Goal: Transaction & Acquisition: Purchase product/service

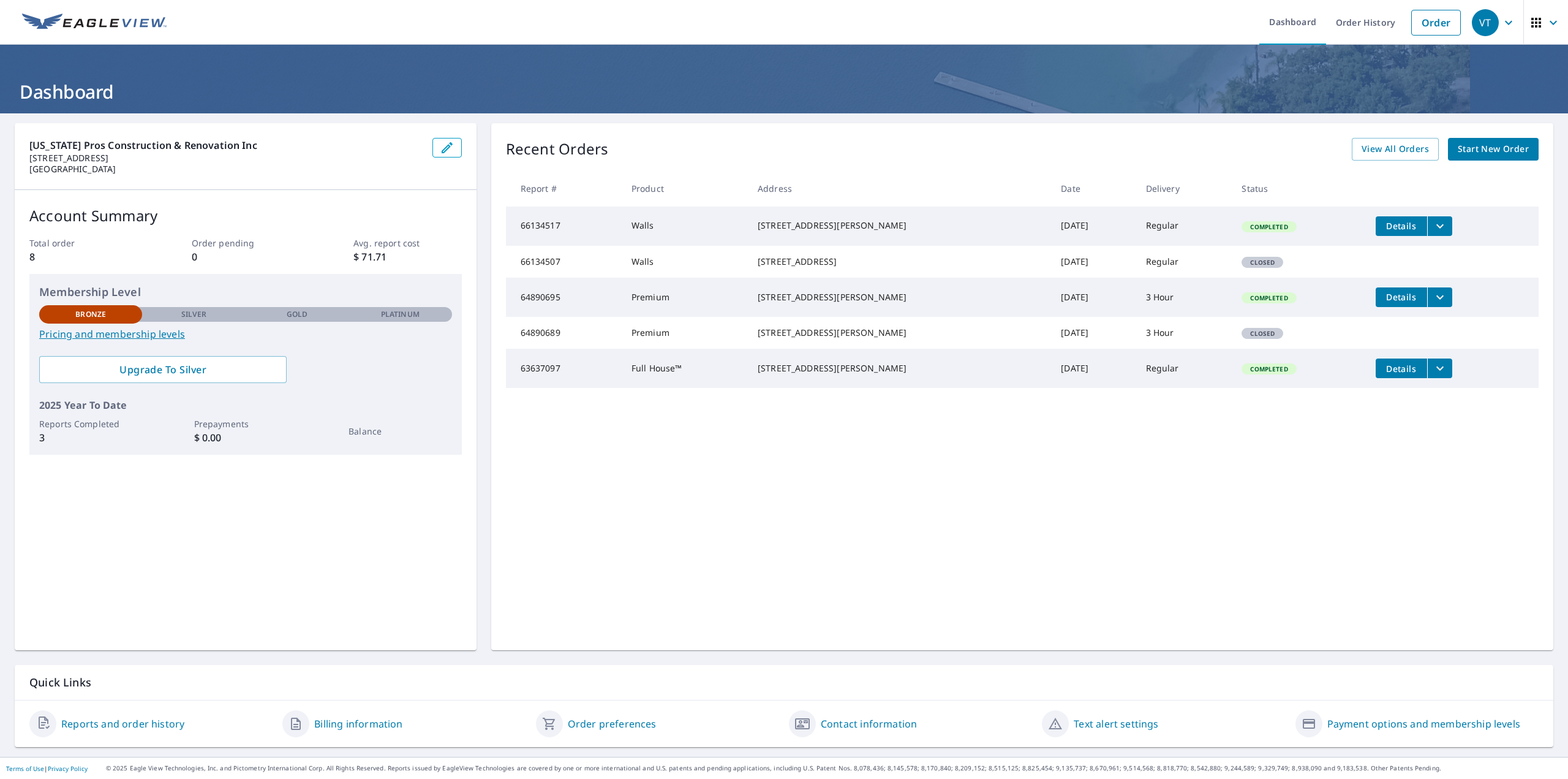
click at [747, 225] on td "Walls" at bounding box center [684, 225] width 126 height 39
click at [1531, 21] on icon "button" at bounding box center [1536, 22] width 10 height 10
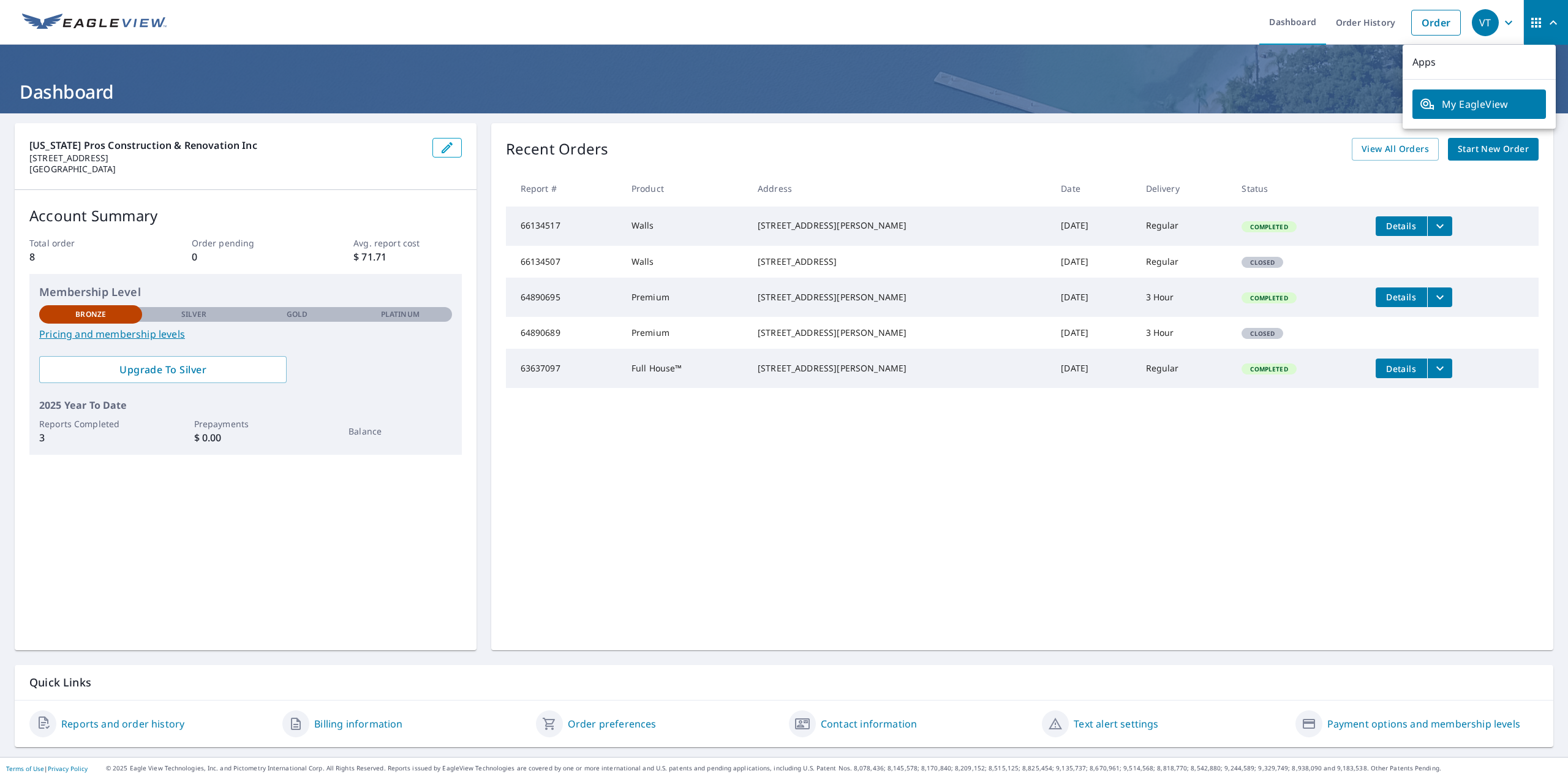
click at [1502, 29] on icon "button" at bounding box center [1508, 22] width 14 height 14
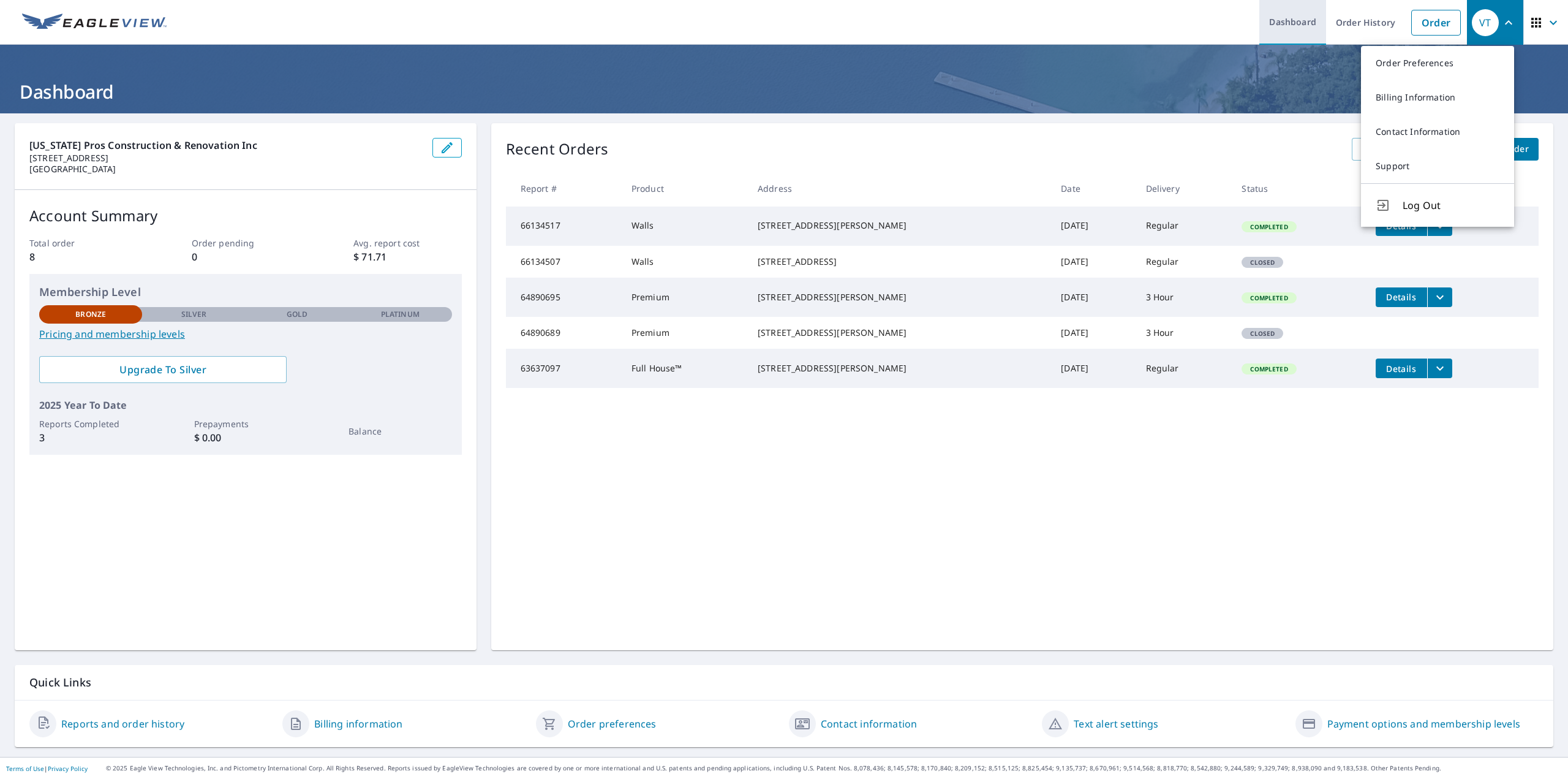
click at [1287, 24] on link "Dashboard" at bounding box center [1292, 22] width 66 height 44
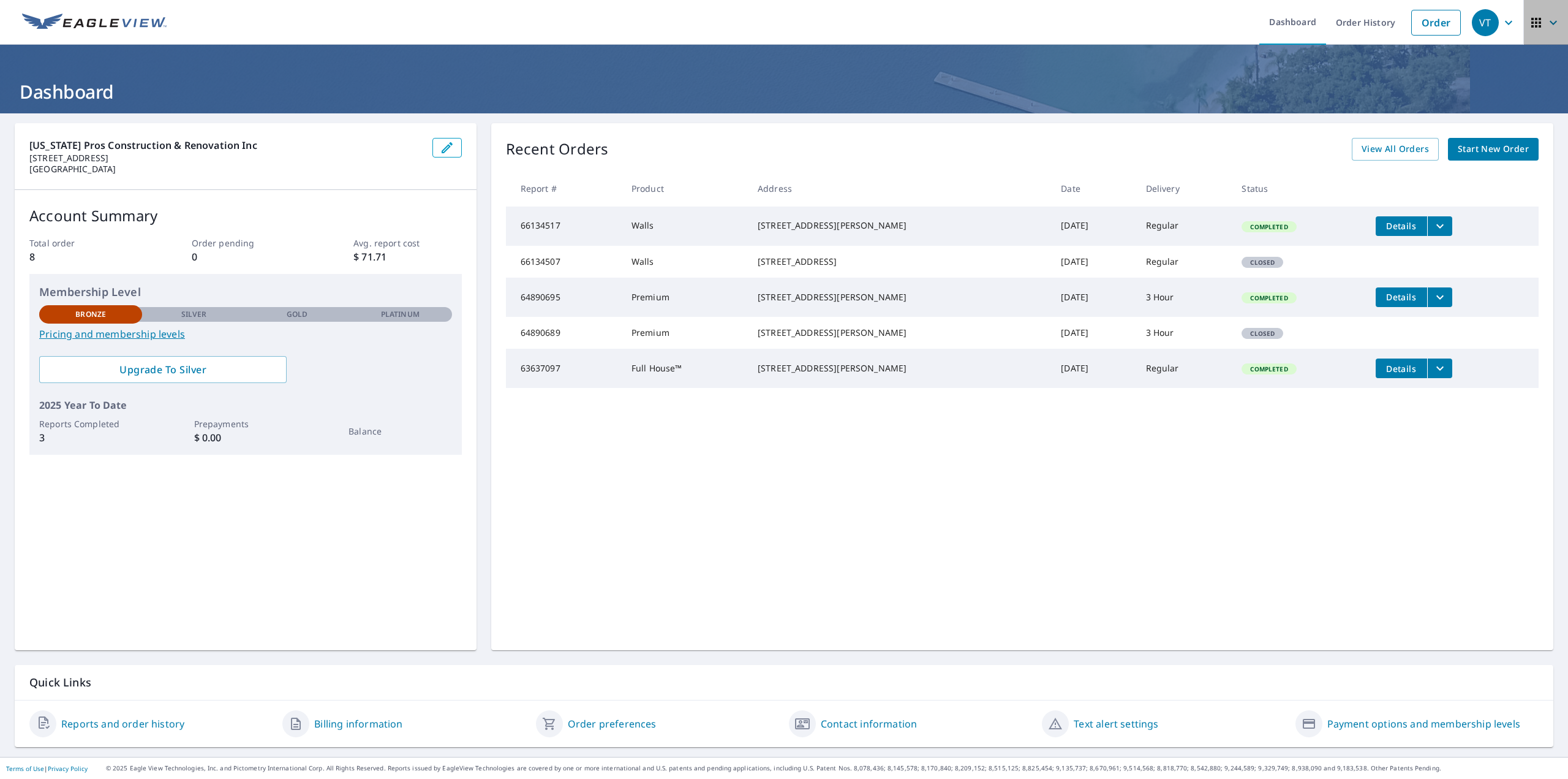
click at [1530, 29] on icon "button" at bounding box center [1535, 22] width 14 height 14
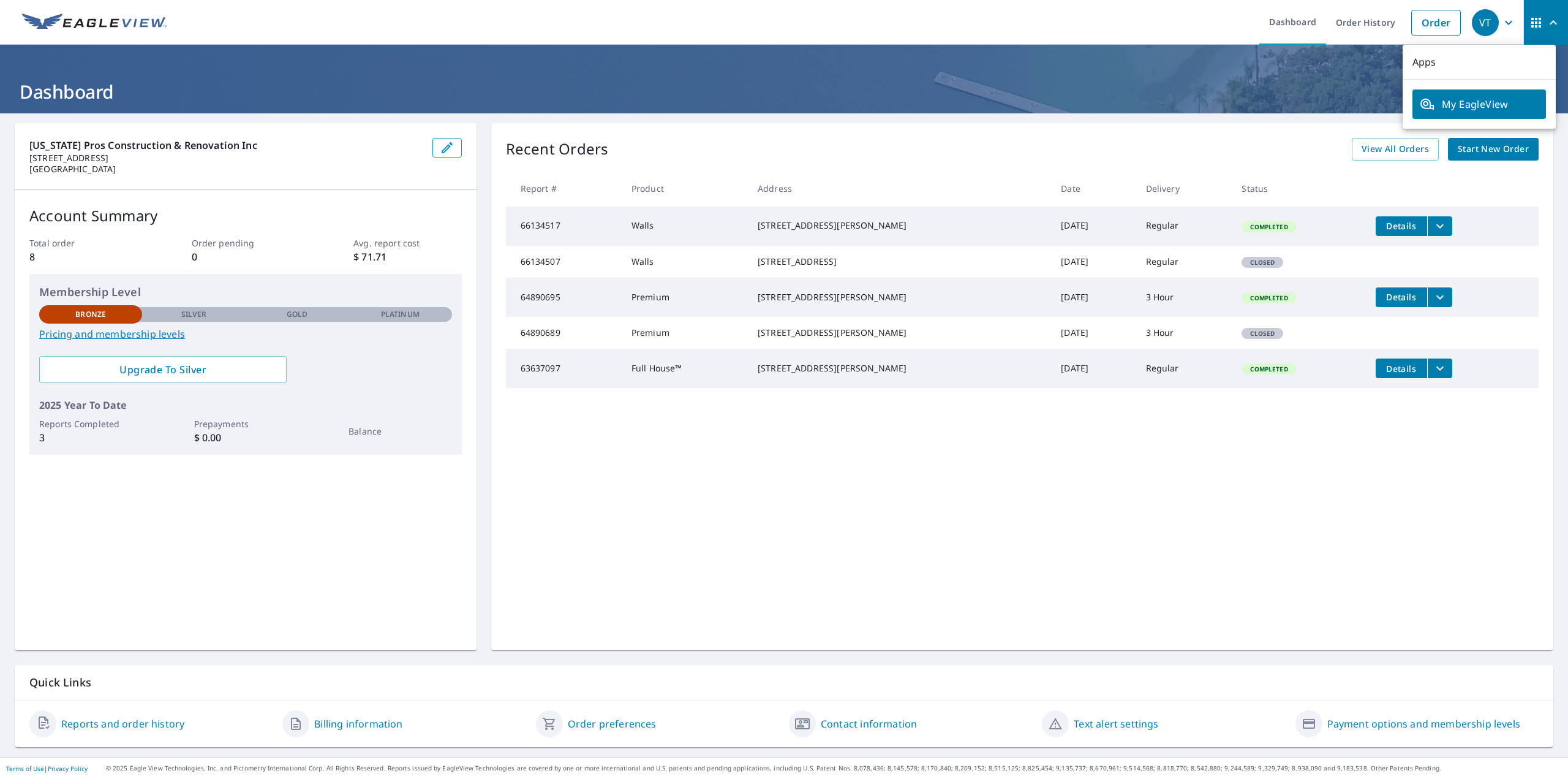
click at [1529, 30] on span "button" at bounding box center [1546, 22] width 35 height 30
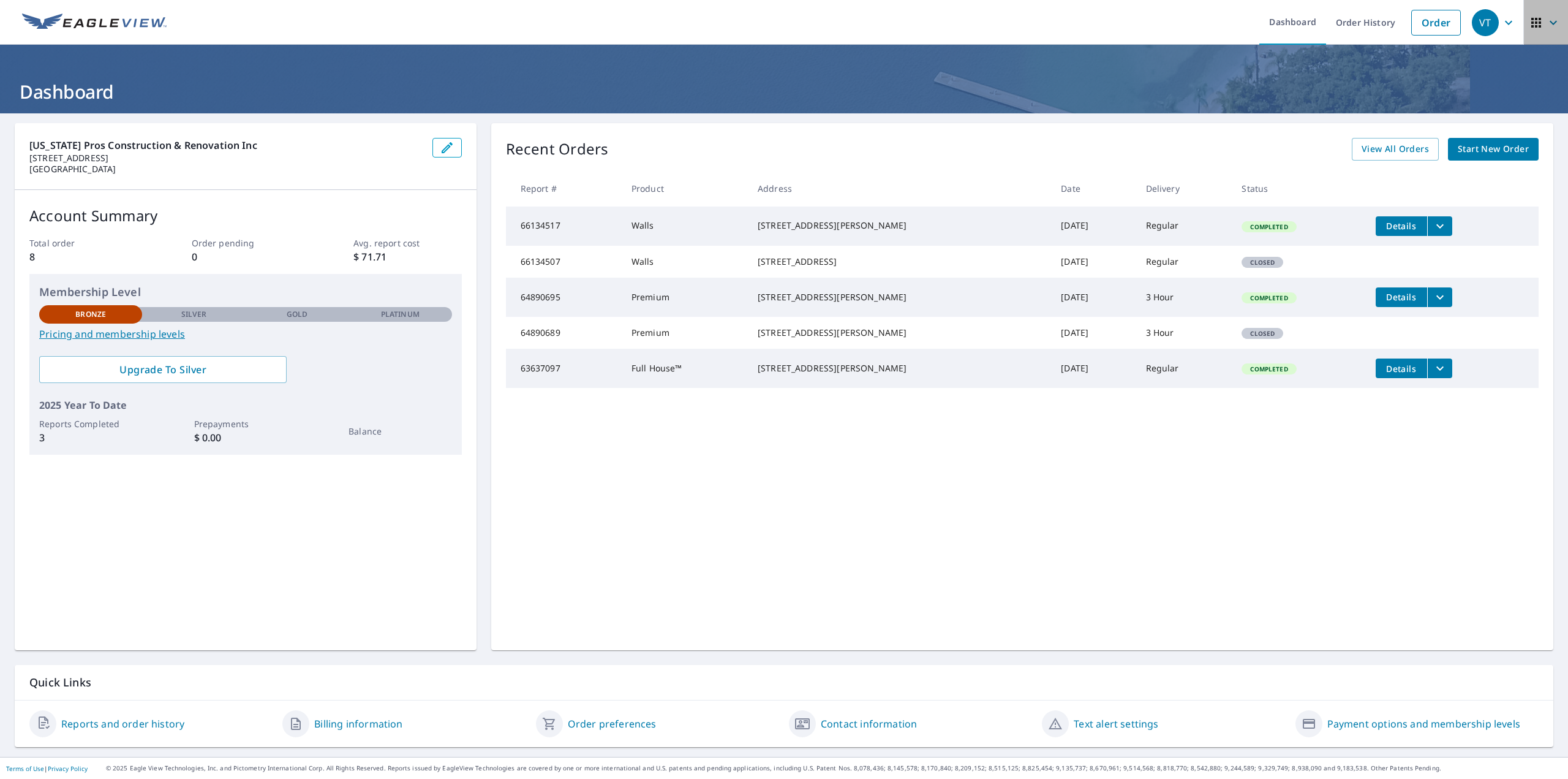
click at [1524, 31] on button "button" at bounding box center [1546, 22] width 44 height 44
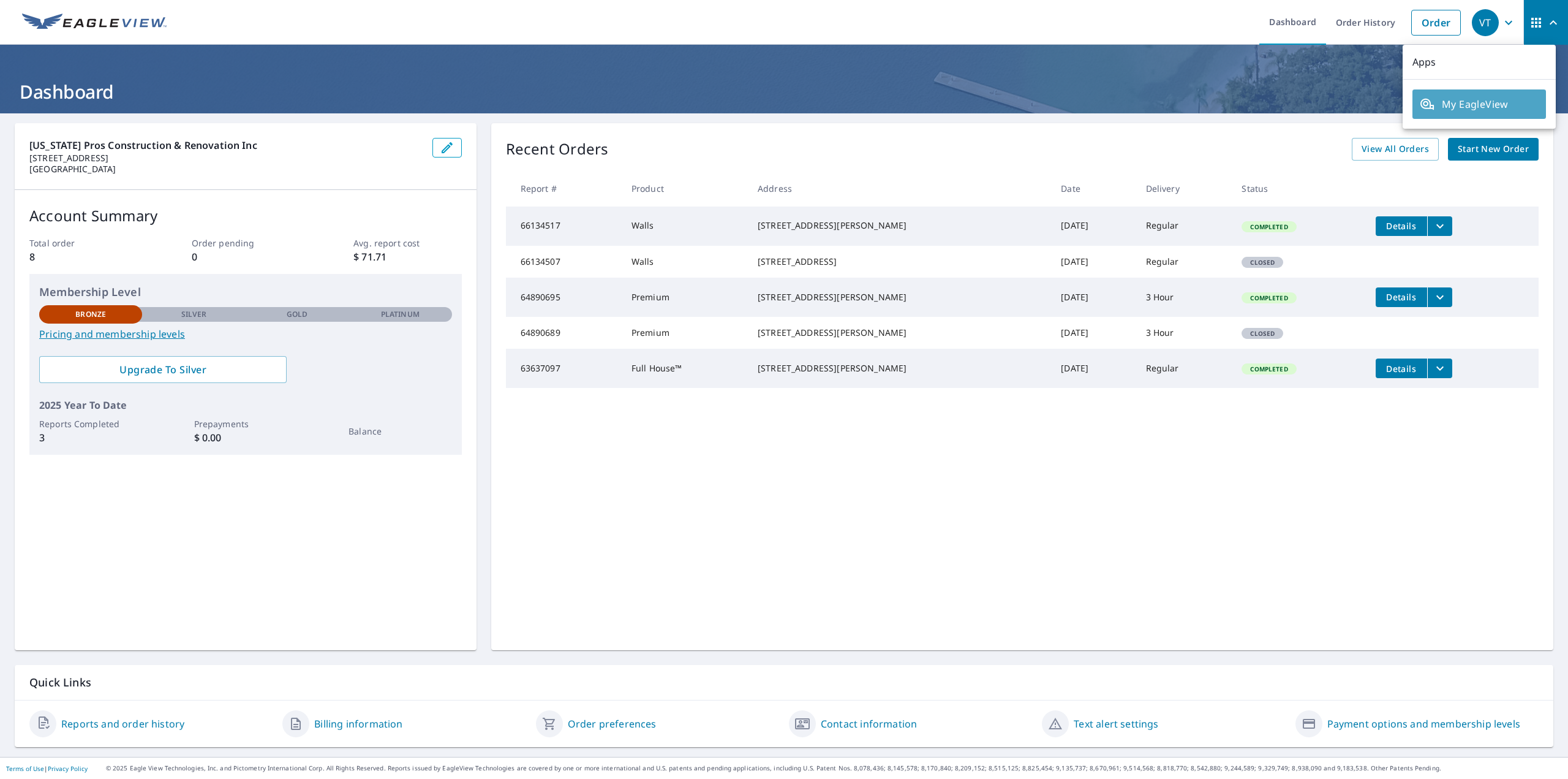
click at [1495, 97] on span "My EagleView" at bounding box center [1478, 104] width 118 height 14
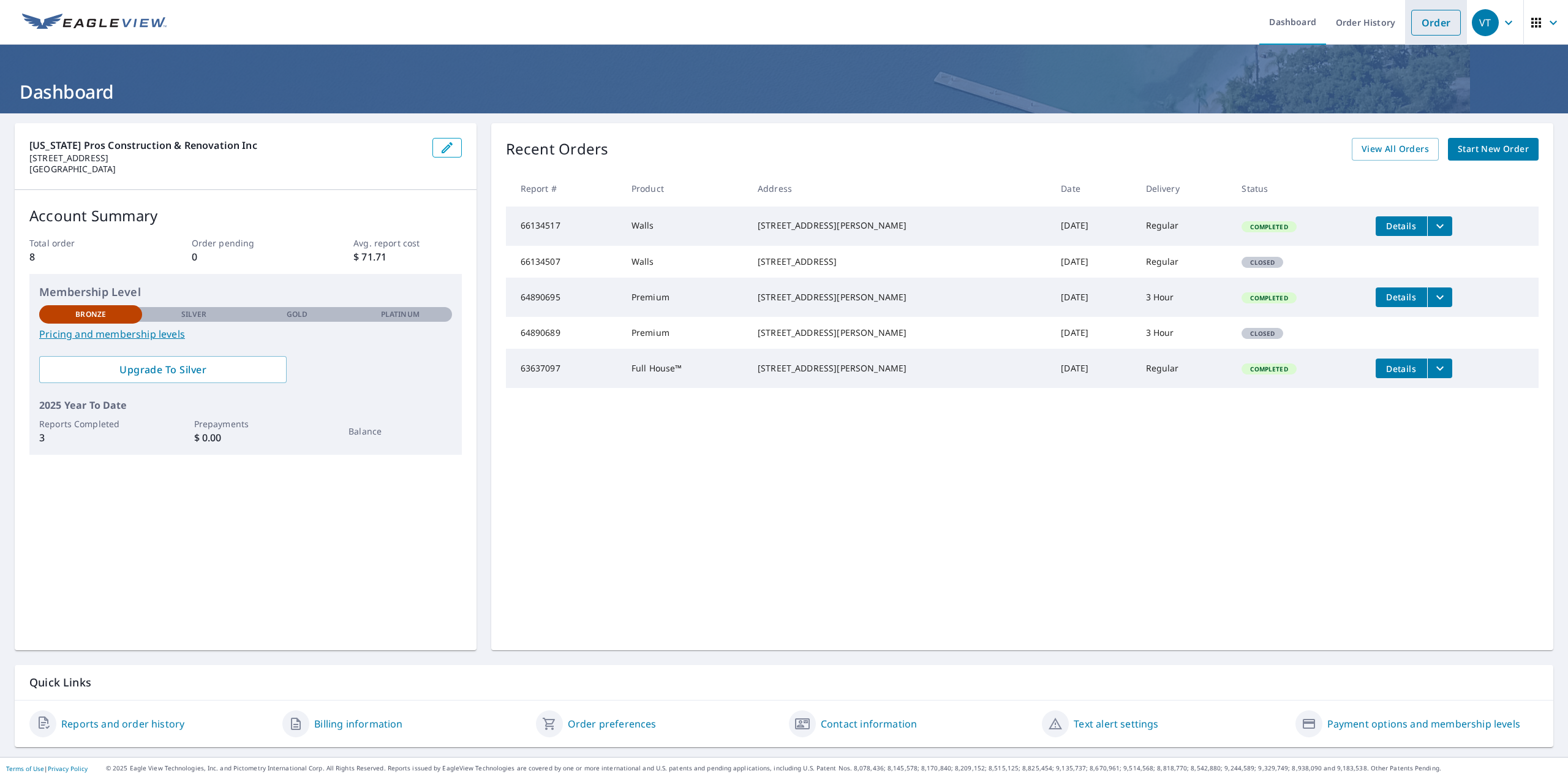
click at [1436, 19] on link "Order" at bounding box center [1436, 22] width 50 height 26
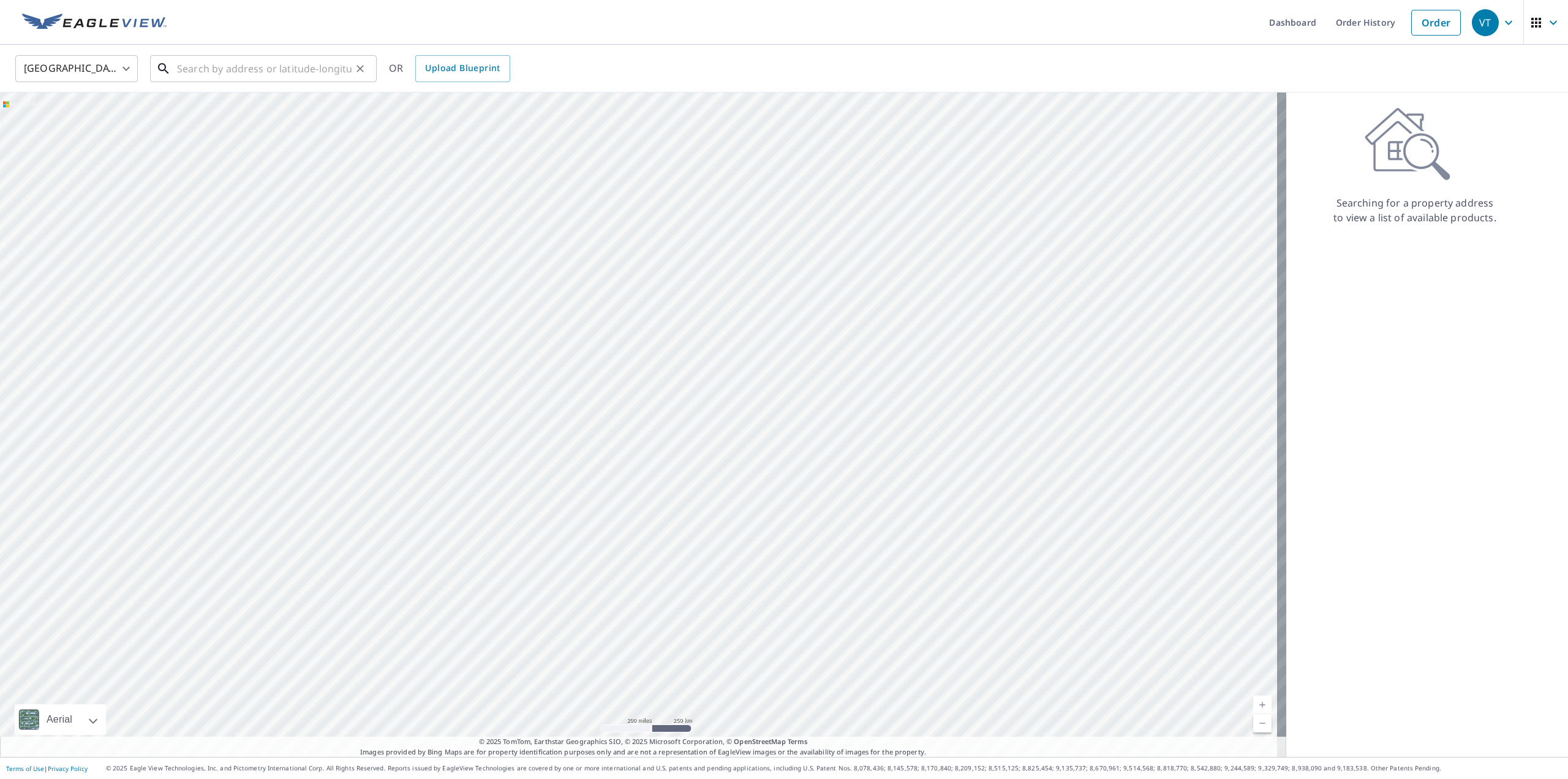
click at [233, 65] on input "text" at bounding box center [264, 68] width 174 height 35
click at [225, 109] on span "[STREET_ADDRESS]" at bounding box center [270, 104] width 193 height 14
type input "[STREET_ADDRESS]"
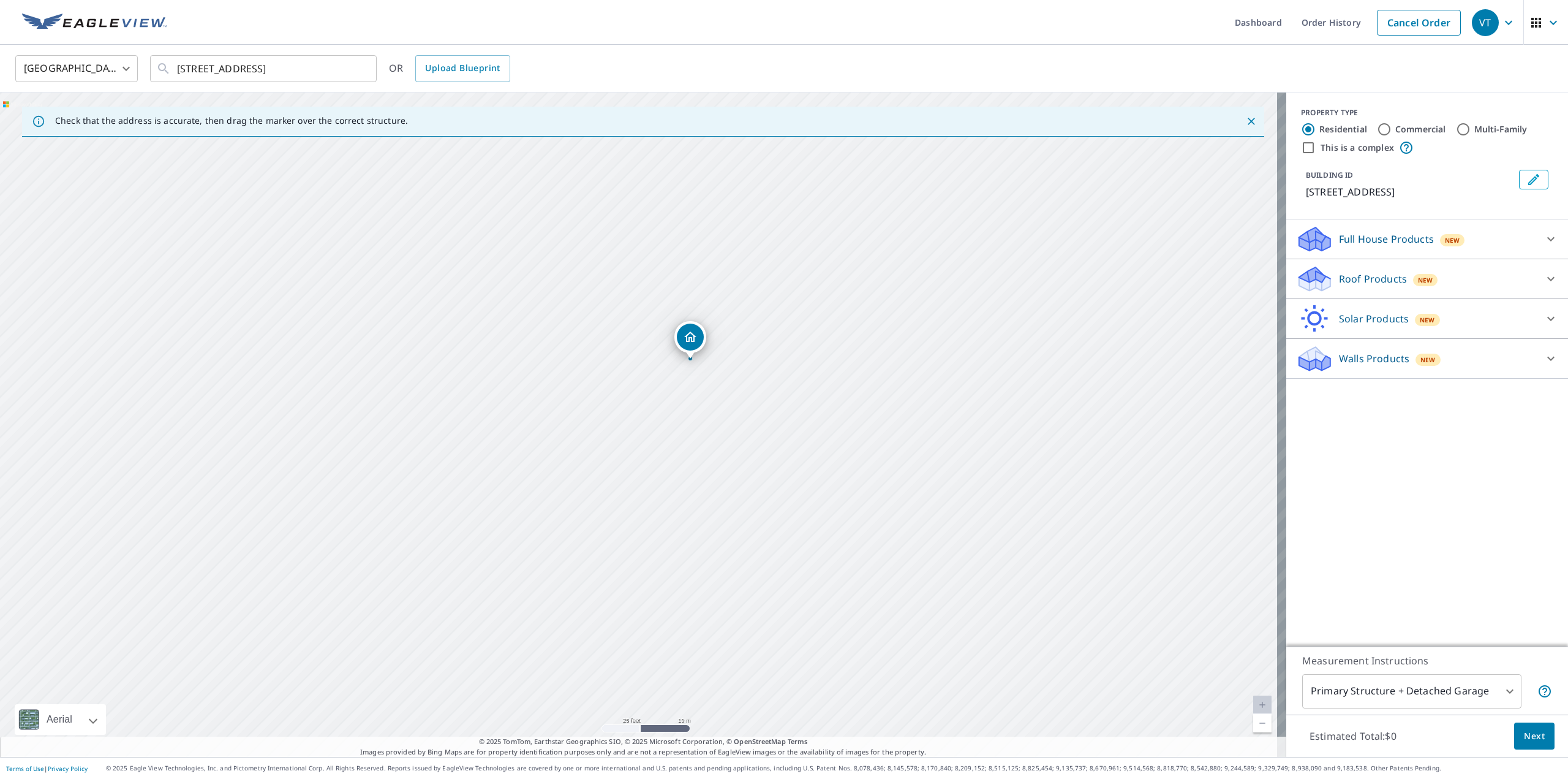
click at [720, 377] on div "[STREET_ADDRESS]" at bounding box center [643, 425] width 1286 height 664
click at [1379, 230] on div "Full House Products New" at bounding box center [1416, 240] width 240 height 29
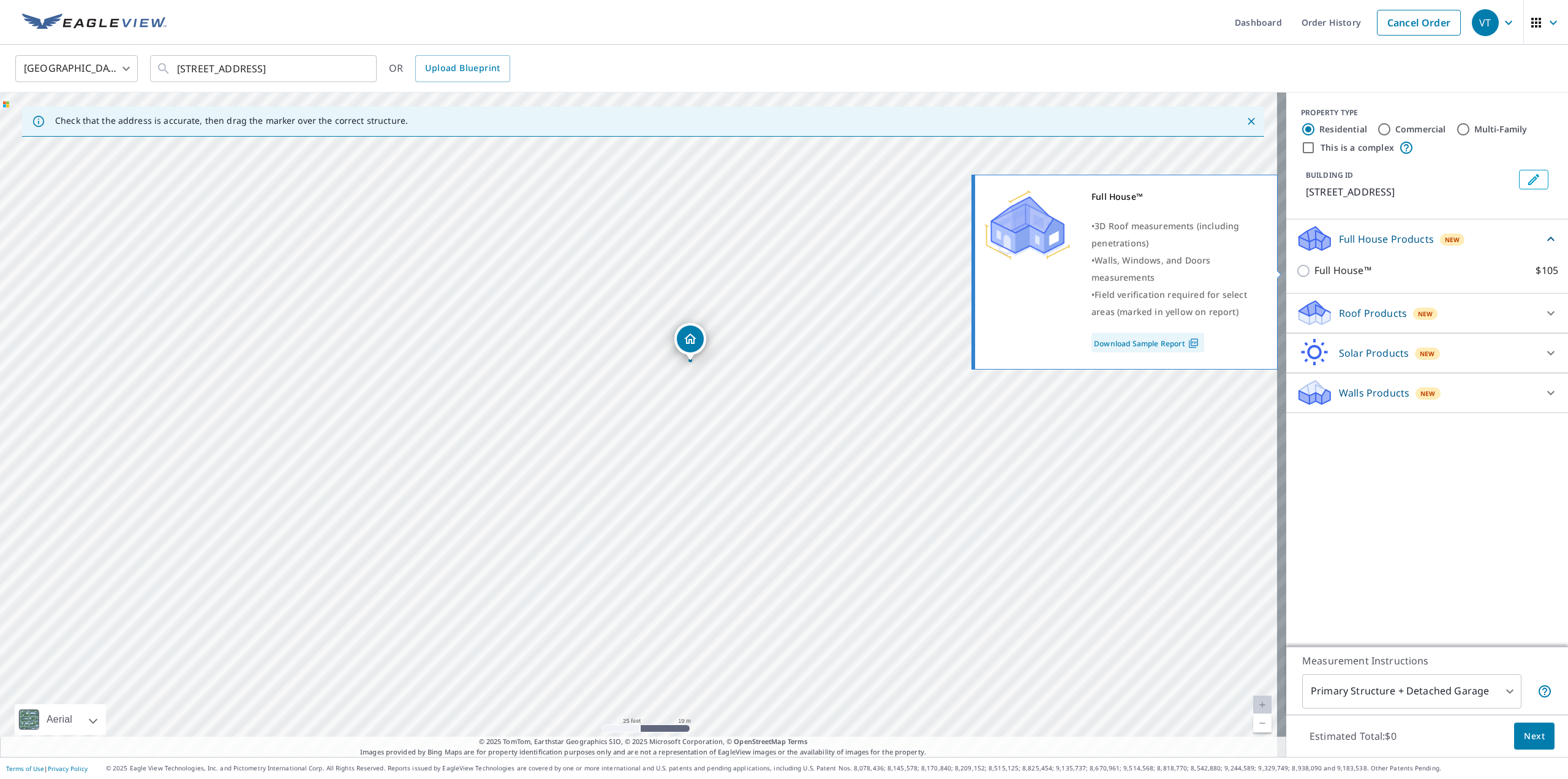
click at [1338, 269] on p "Full House™" at bounding box center [1343, 271] width 57 height 15
click at [1315, 269] on input "Full House™ $105" at bounding box center [1305, 271] width 18 height 14
checkbox input "true"
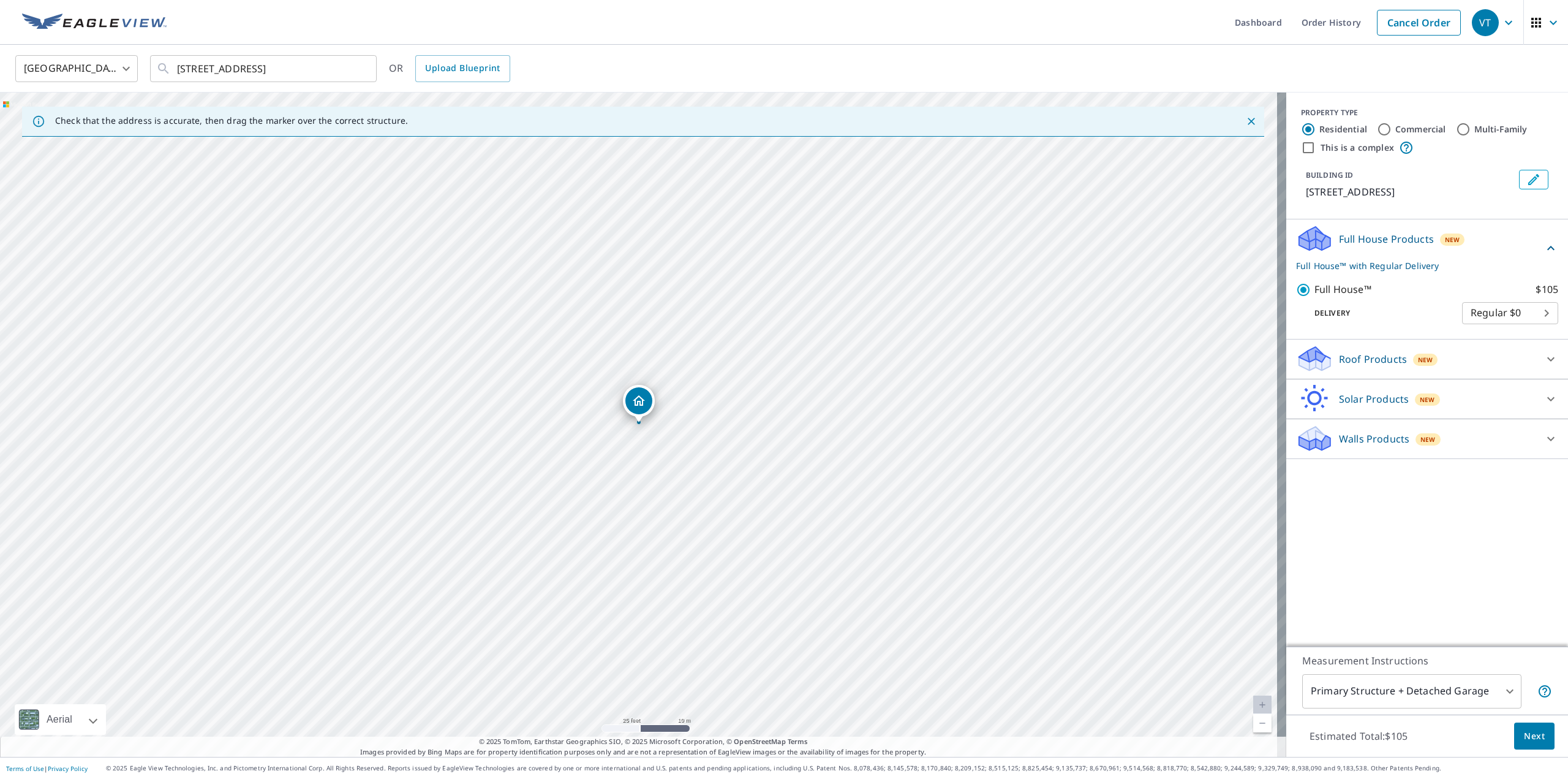
click at [1397, 132] on label "Commercial" at bounding box center [1421, 129] width 51 height 13
click at [1392, 132] on input "Commercial" at bounding box center [1384, 129] width 14 height 14
radio input "true"
type input "4"
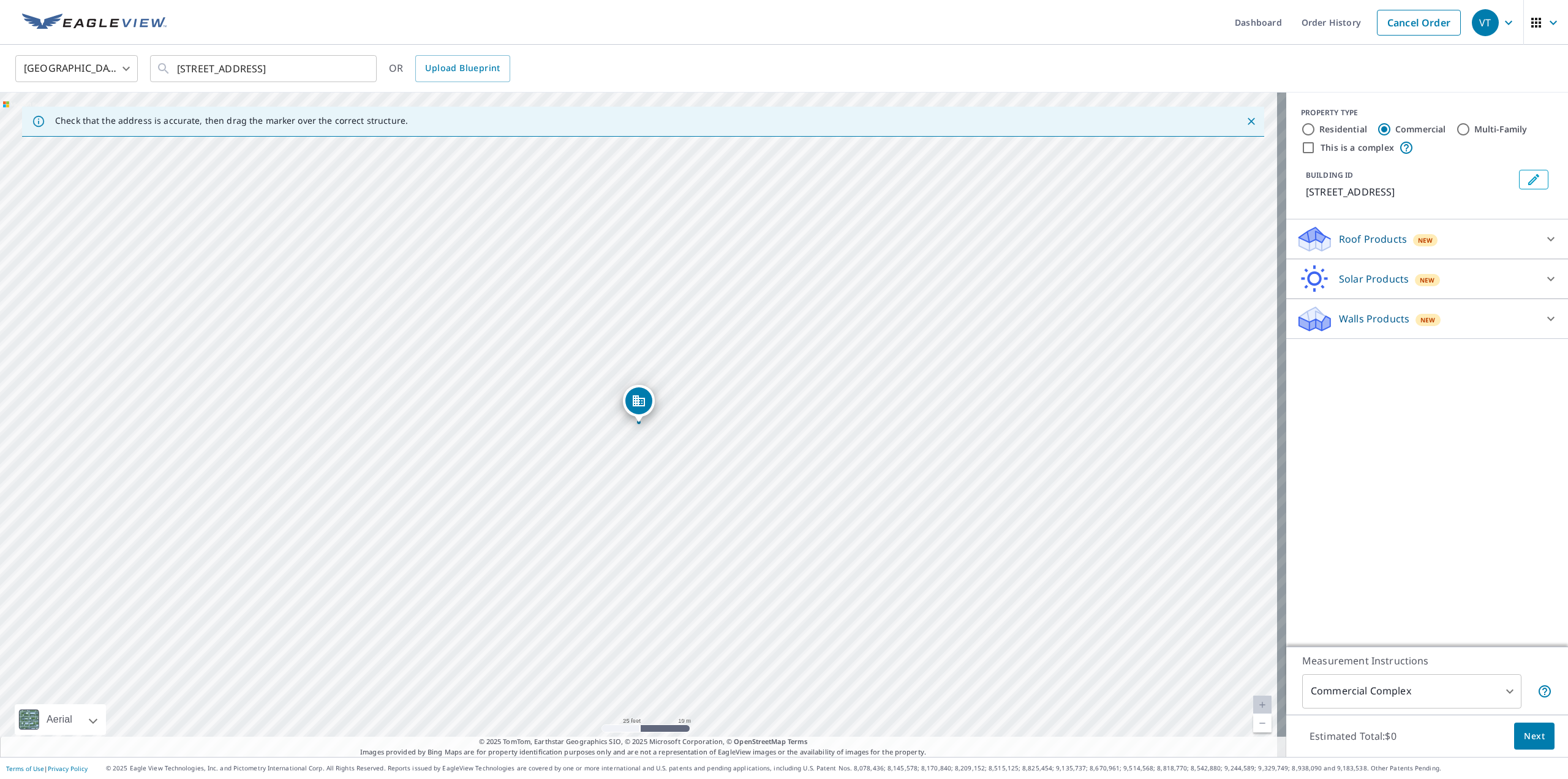
click at [1320, 126] on label "Residential" at bounding box center [1344, 129] width 48 height 13
click at [1314, 126] on input "Residential" at bounding box center [1308, 129] width 14 height 14
radio input "true"
type input "1"
click at [1305, 148] on input "This is a complex" at bounding box center [1308, 147] width 14 height 14
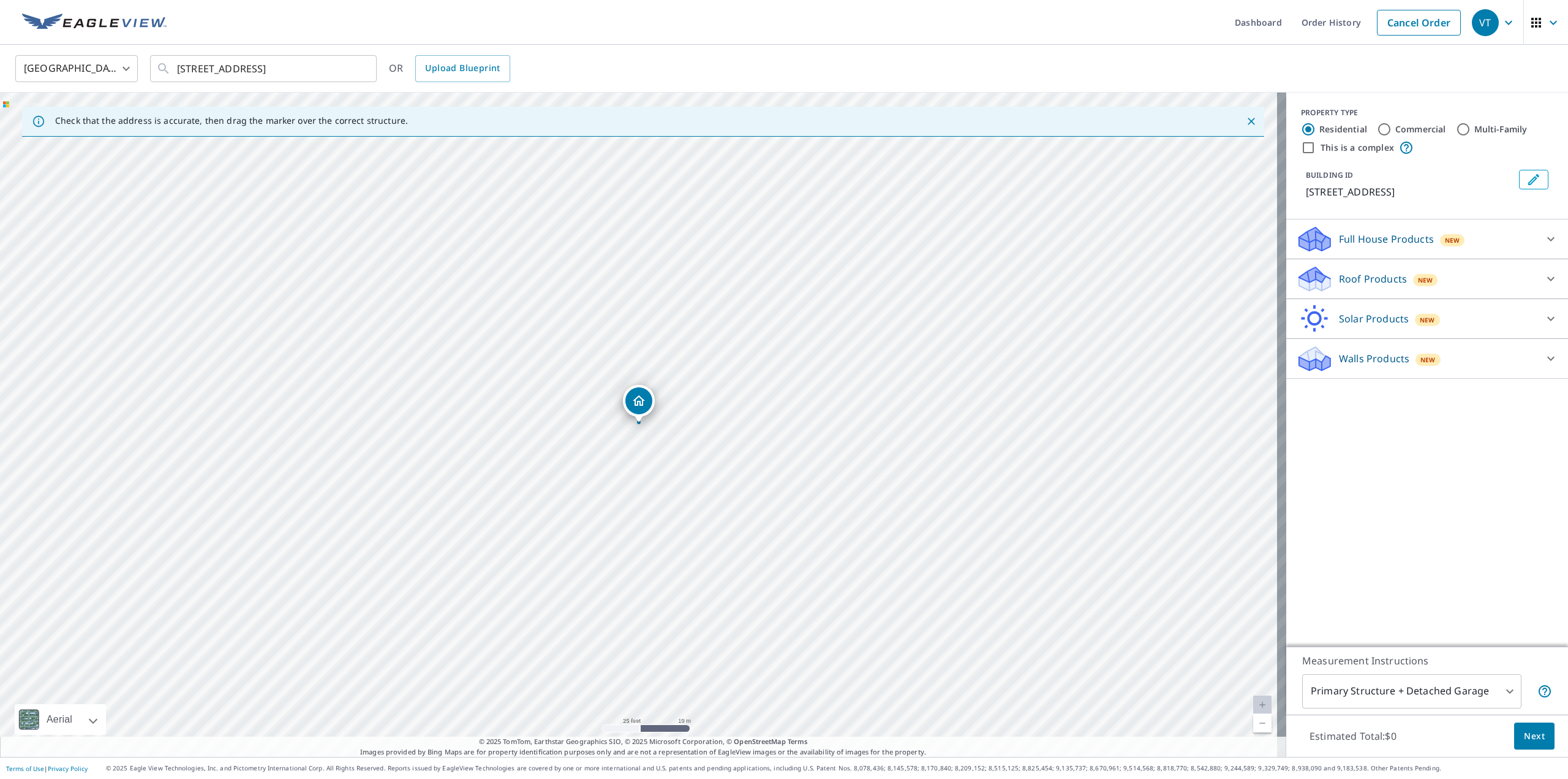
checkbox input "true"
radio input "false"
radio input "true"
type input "4"
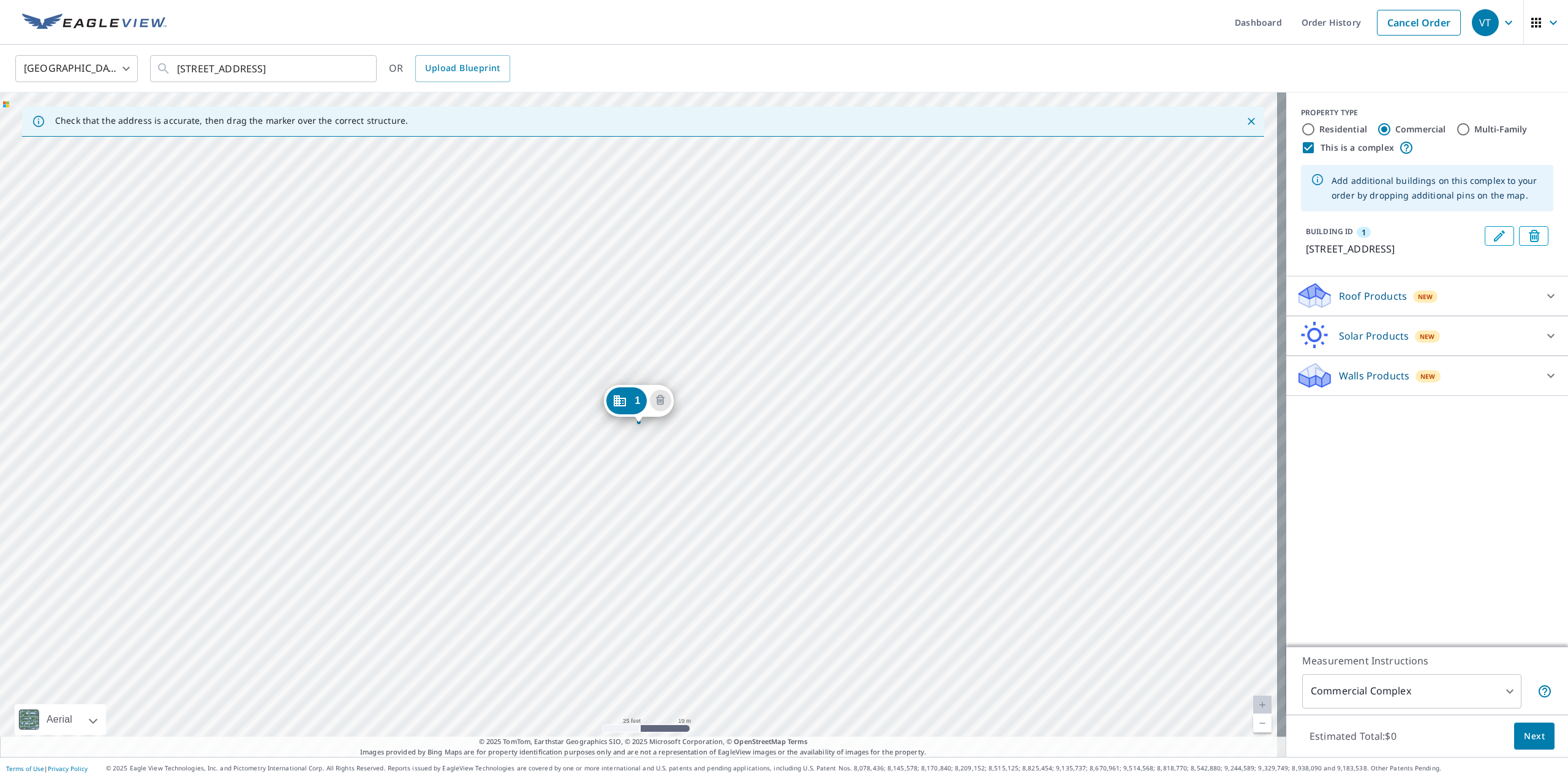
click at [1301, 129] on input "Residential" at bounding box center [1308, 129] width 14 height 14
radio input "true"
type input "1"
click at [1396, 128] on label "Commercial" at bounding box center [1421, 129] width 51 height 13
click at [1390, 128] on input "Commercial" at bounding box center [1384, 129] width 14 height 14
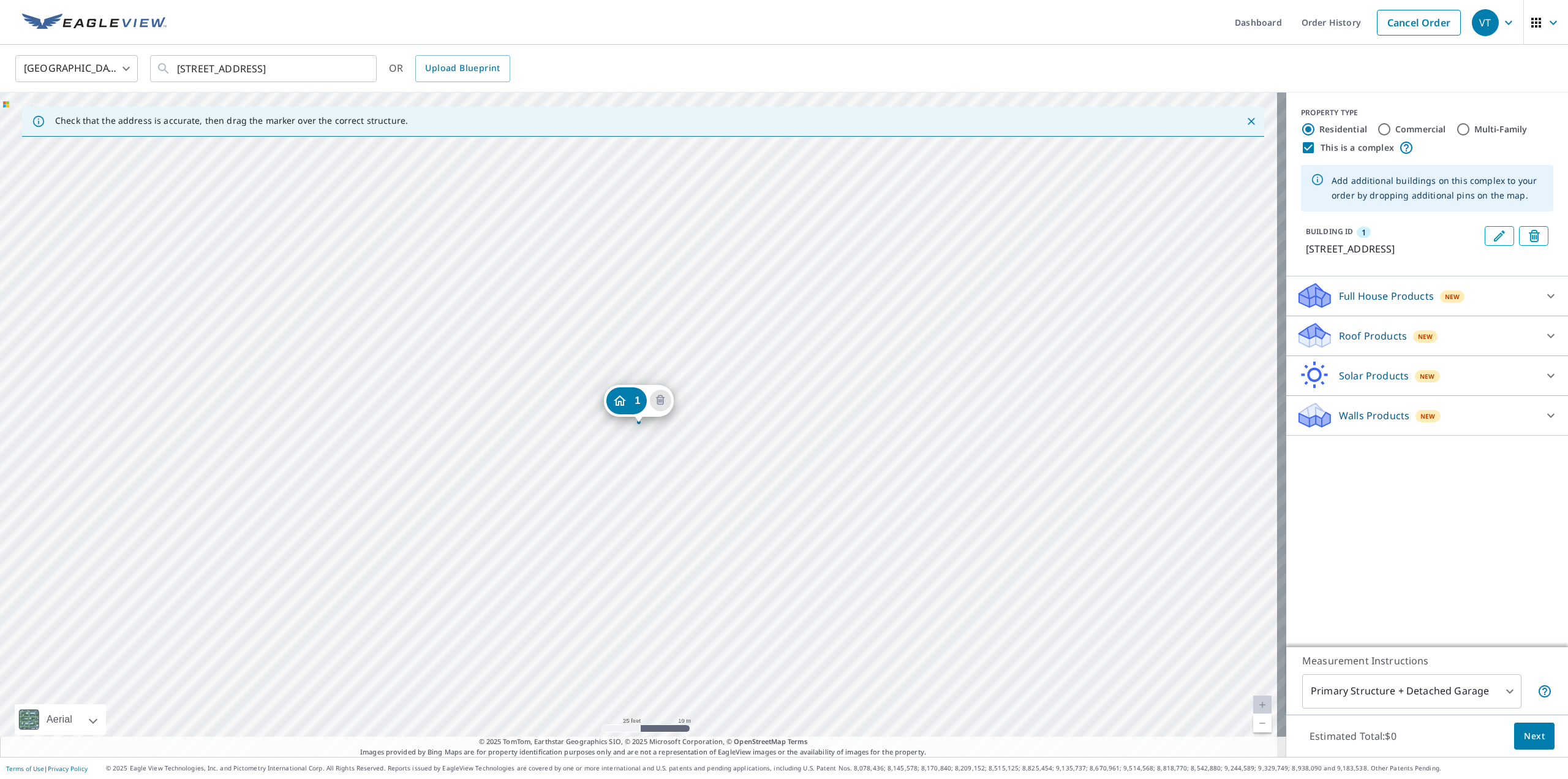
radio input "true"
type input "4"
click at [1396, 128] on label "Commercial" at bounding box center [1421, 129] width 51 height 13
click at [1390, 128] on input "Commercial" at bounding box center [1384, 129] width 14 height 14
click at [1475, 134] on label "Multi-Family" at bounding box center [1501, 129] width 53 height 13
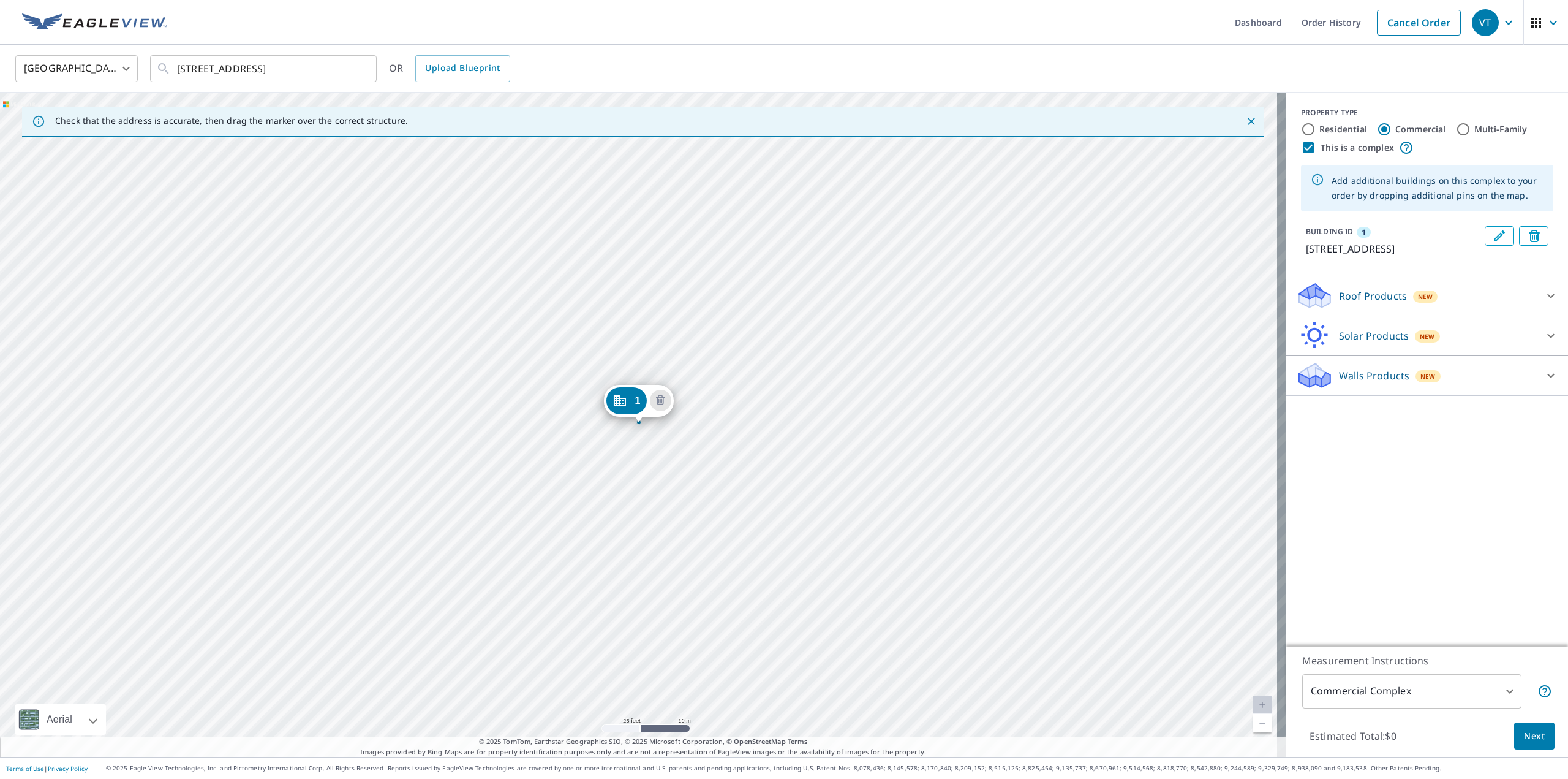
click at [1471, 134] on input "Multi-Family" at bounding box center [1463, 129] width 14 height 14
radio input "true"
type input "2"
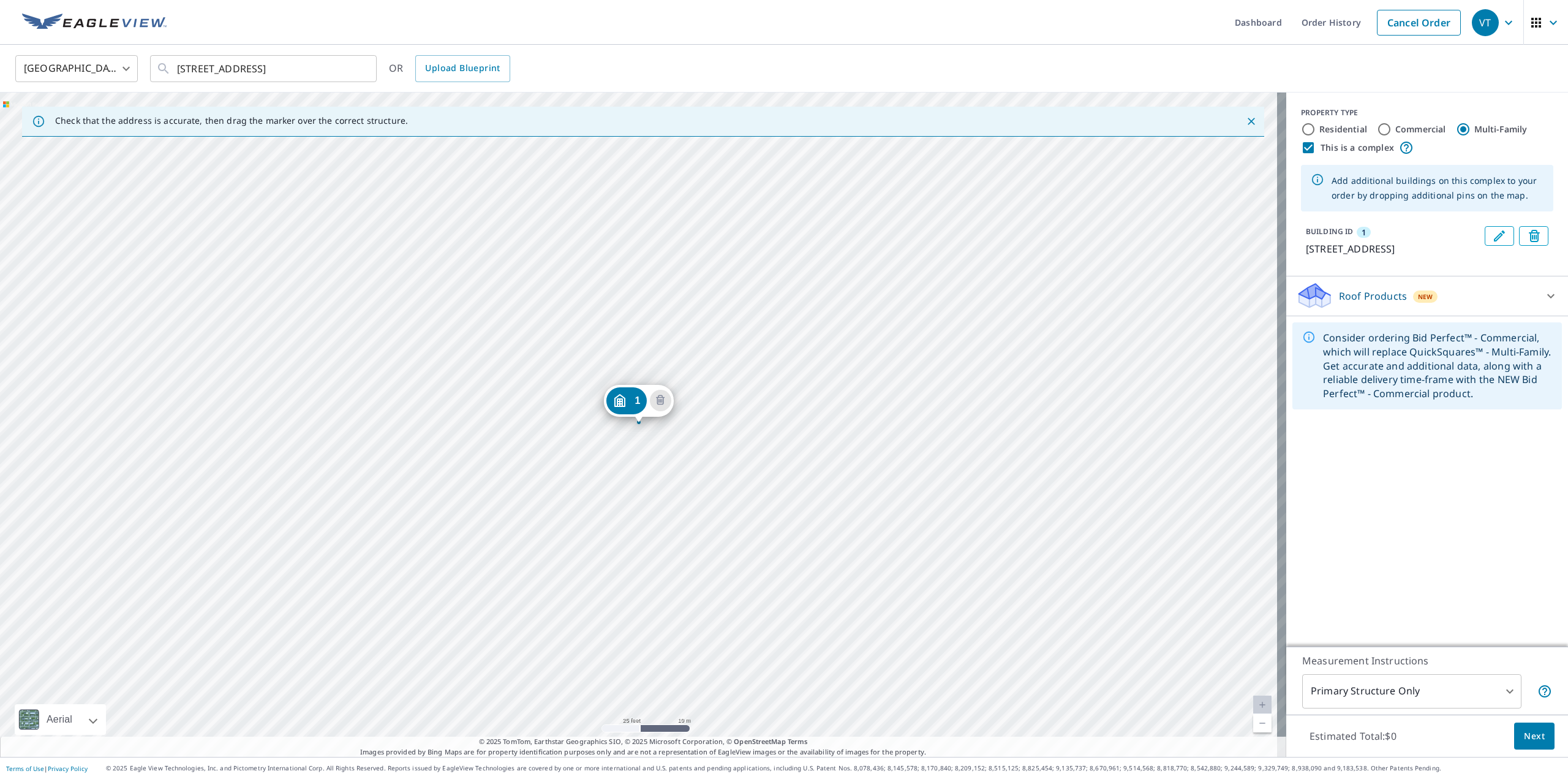
click at [1397, 126] on label "Commercial" at bounding box center [1421, 129] width 51 height 13
click at [1392, 126] on input "Commercial" at bounding box center [1384, 129] width 14 height 14
radio input "true"
type input "4"
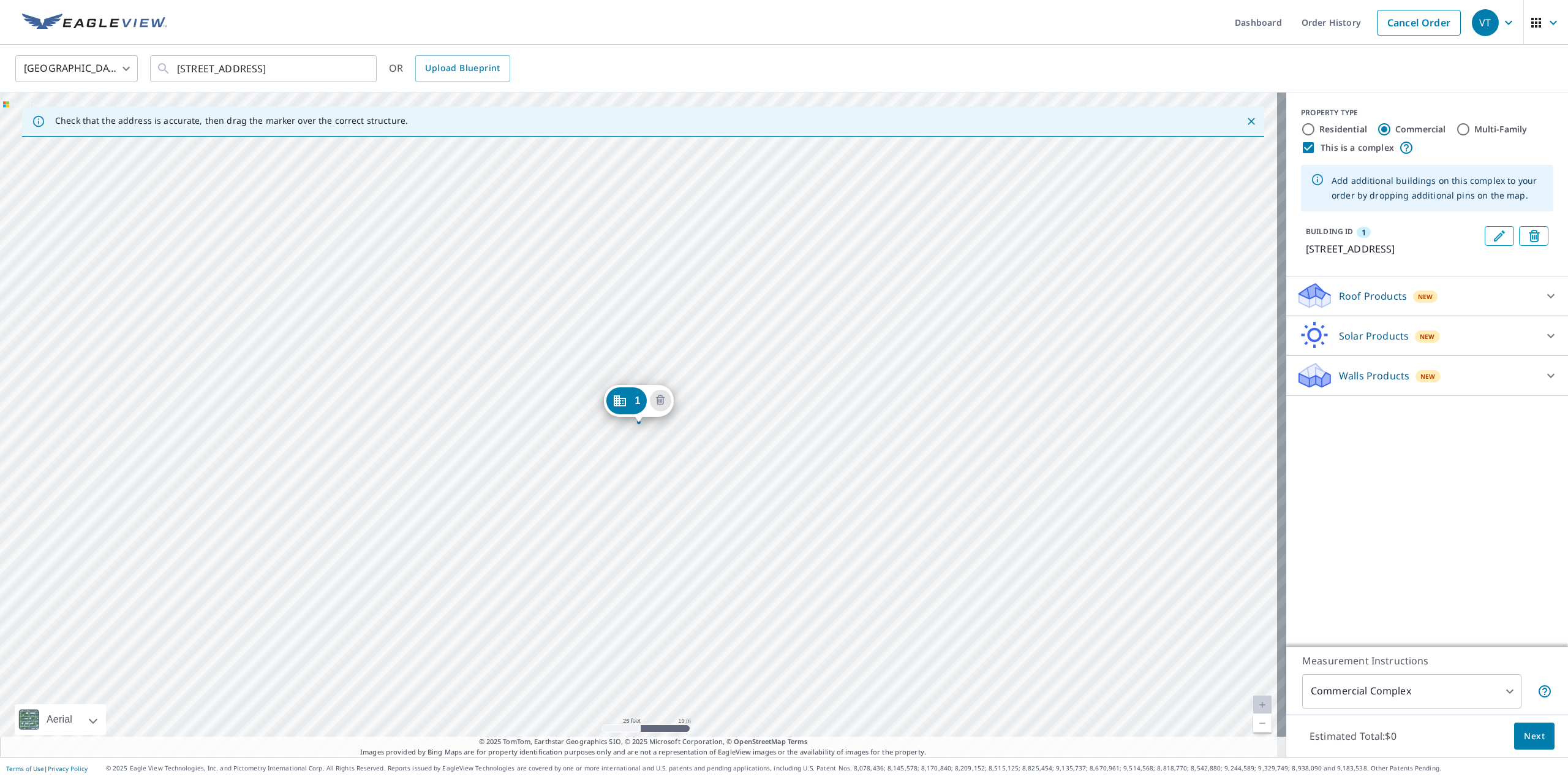
click at [1321, 143] on label "This is a complex" at bounding box center [1357, 147] width 73 height 13
click at [1313, 143] on input "This is a complex" at bounding box center [1308, 147] width 14 height 14
checkbox input "false"
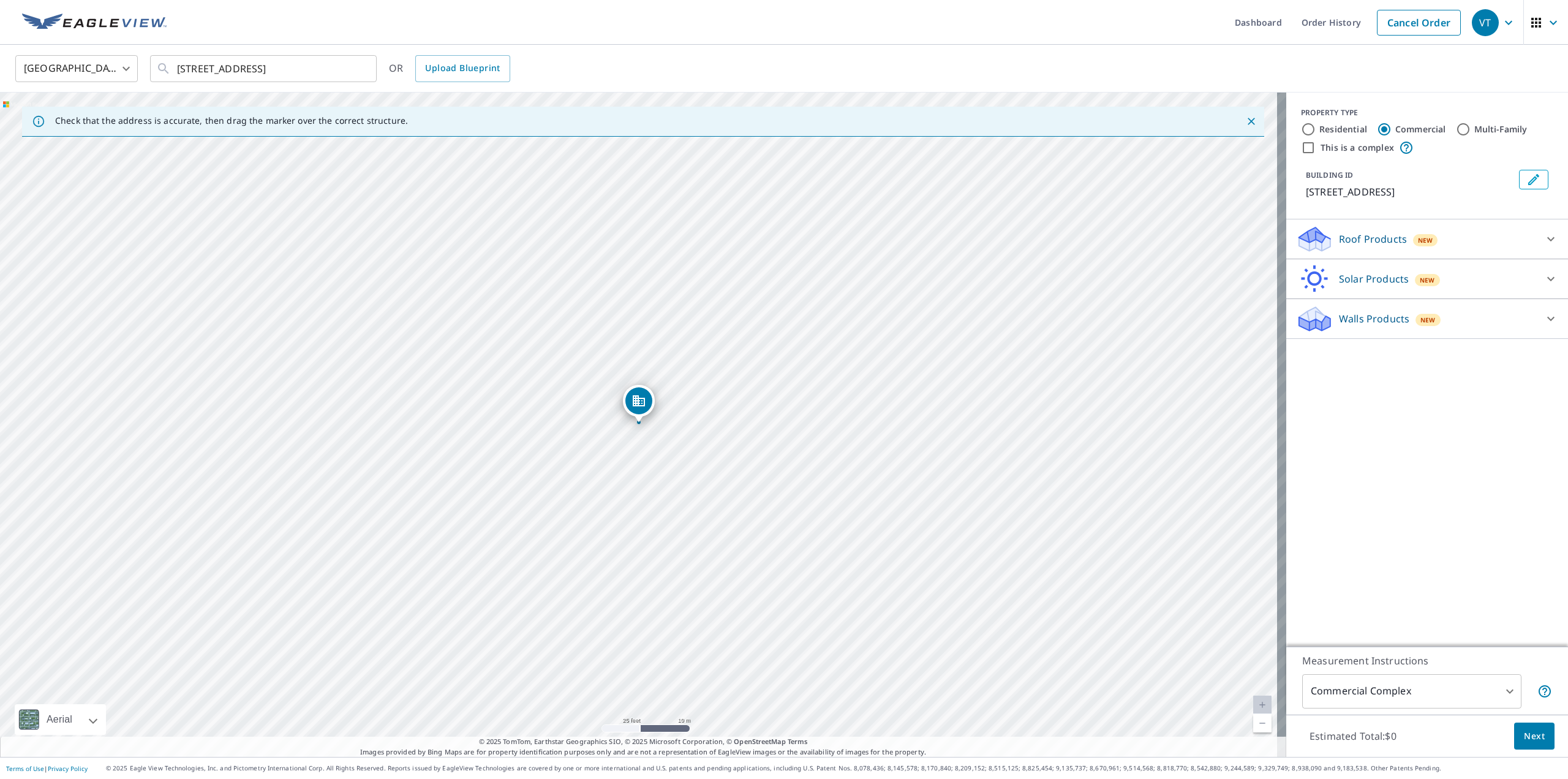
click at [1315, 139] on div "PROPERTY TYPE Residential Commercial Multi-Family This is a complex" at bounding box center [1427, 131] width 252 height 48
click at [1309, 128] on div "Residential" at bounding box center [1334, 129] width 66 height 14
click at [1301, 129] on input "Residential" at bounding box center [1308, 129] width 14 height 14
radio input "true"
type input "1"
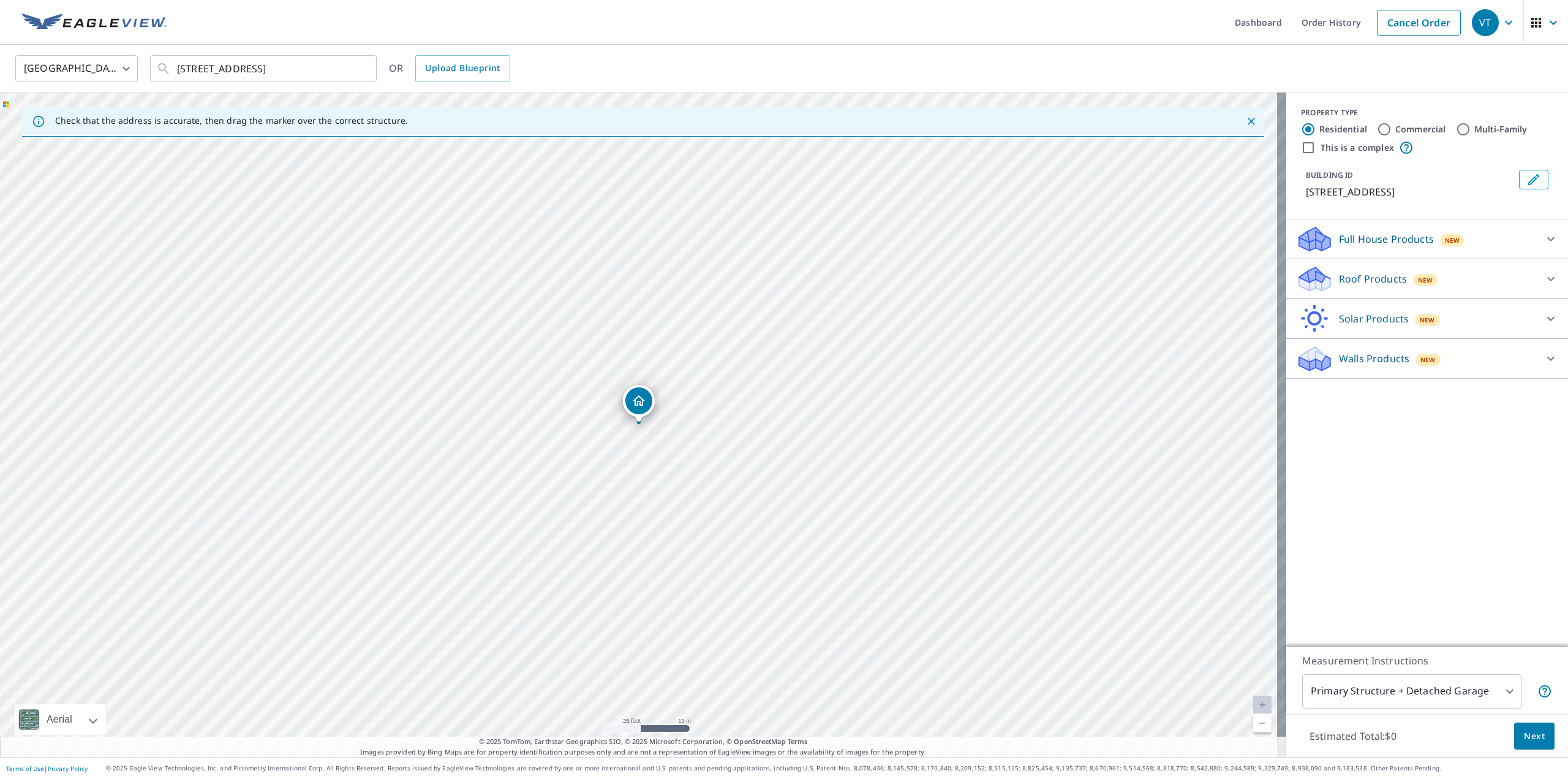
click at [687, 309] on div "[STREET_ADDRESS]" at bounding box center [643, 425] width 1286 height 664
click at [651, 302] on div "[STREET_ADDRESS]" at bounding box center [643, 425] width 1286 height 664
click at [645, 372] on div "[STREET_ADDRESS]" at bounding box center [643, 425] width 1286 height 664
click at [680, 367] on div "[STREET_ADDRESS]" at bounding box center [643, 425] width 1286 height 664
click at [1358, 358] on p "Walls Products" at bounding box center [1374, 358] width 70 height 14
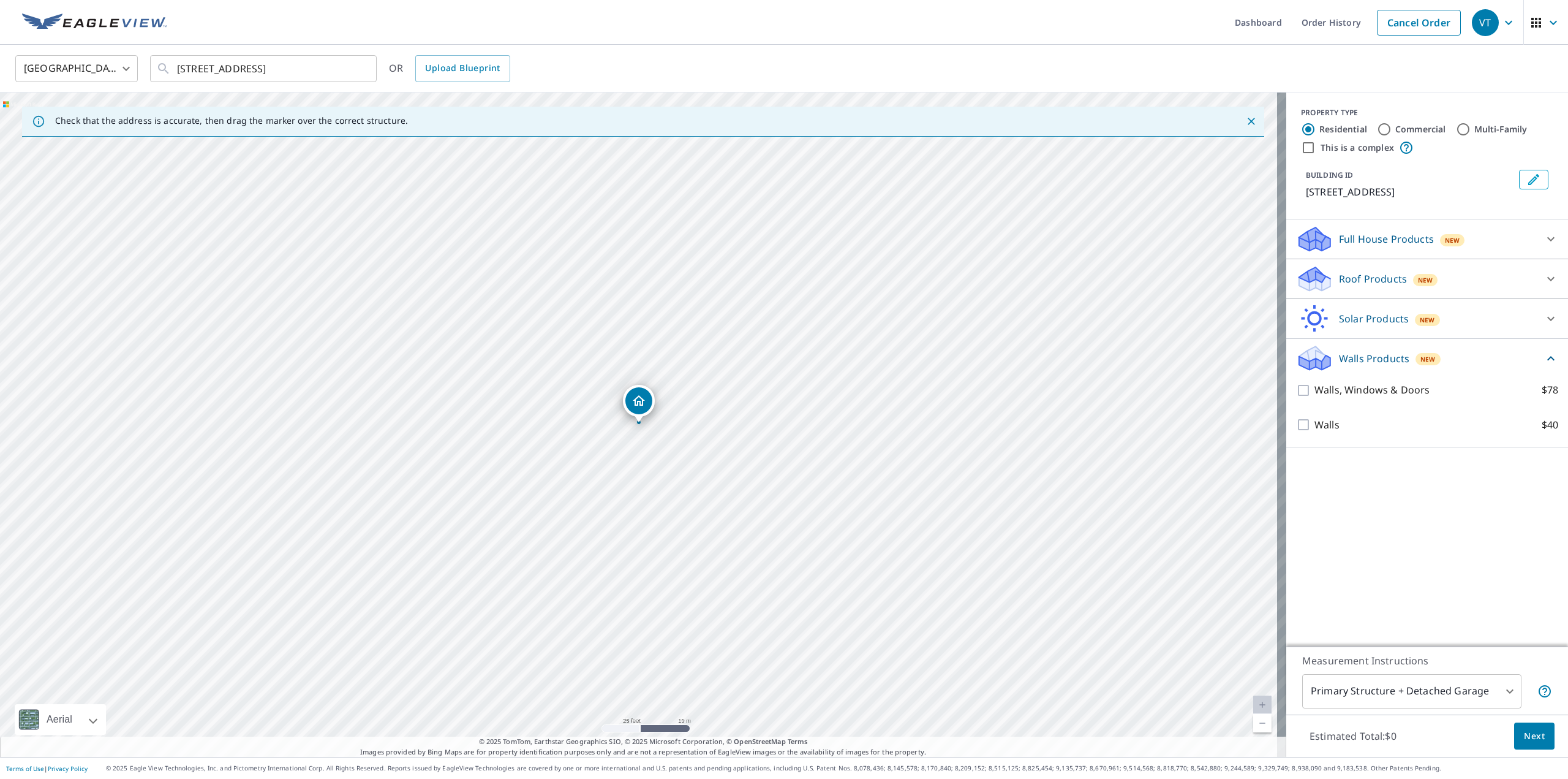
click at [1367, 238] on p "Full House Products" at bounding box center [1386, 239] width 95 height 14
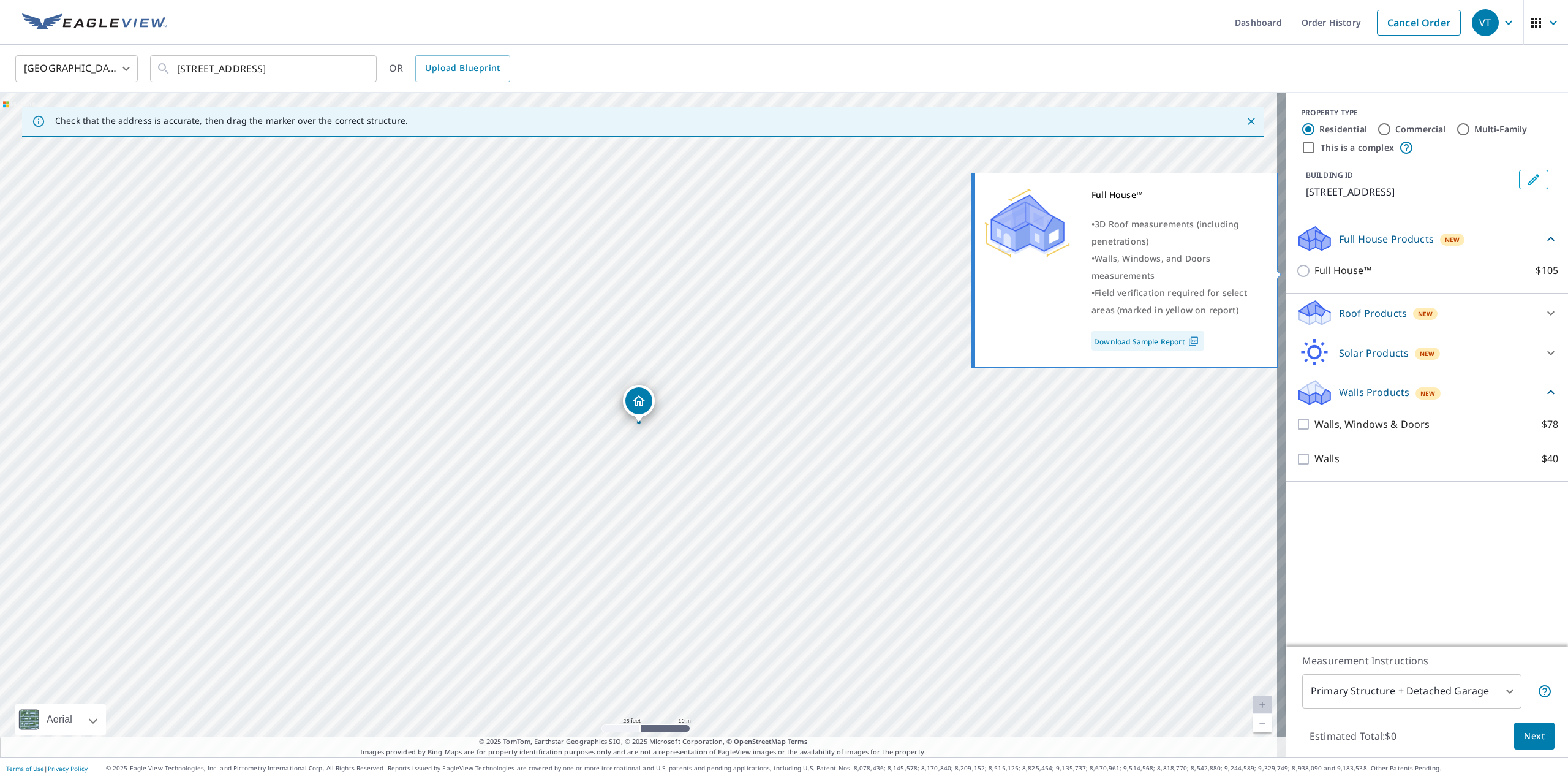
click at [1299, 269] on input "Full House™ $105" at bounding box center [1305, 271] width 18 height 14
checkbox input "true"
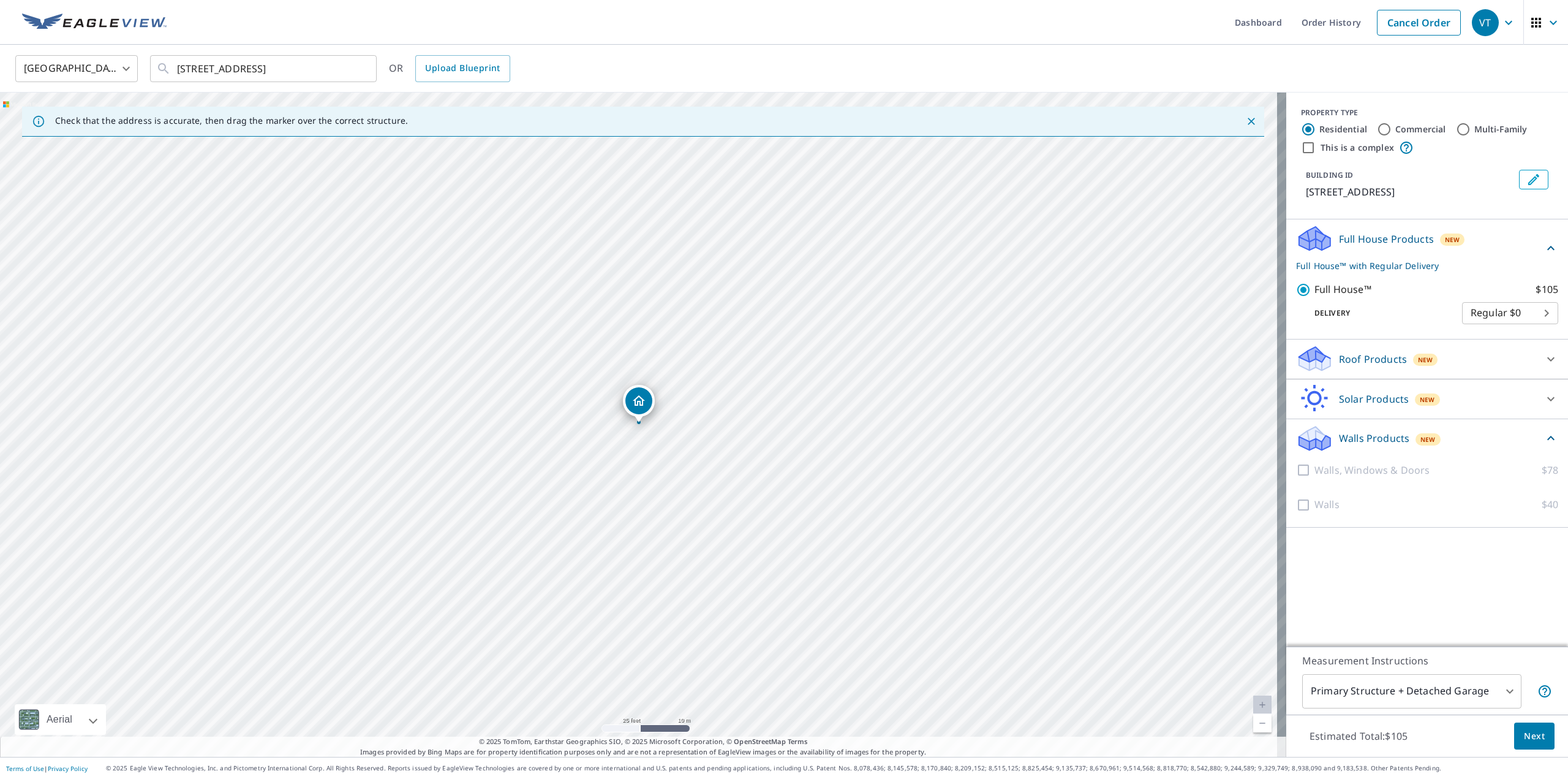
click at [678, 309] on div "[STREET_ADDRESS]" at bounding box center [643, 425] width 1286 height 664
click at [681, 306] on div "[STREET_ADDRESS]" at bounding box center [643, 425] width 1286 height 664
click at [668, 312] on div "[STREET_ADDRESS]" at bounding box center [643, 425] width 1286 height 664
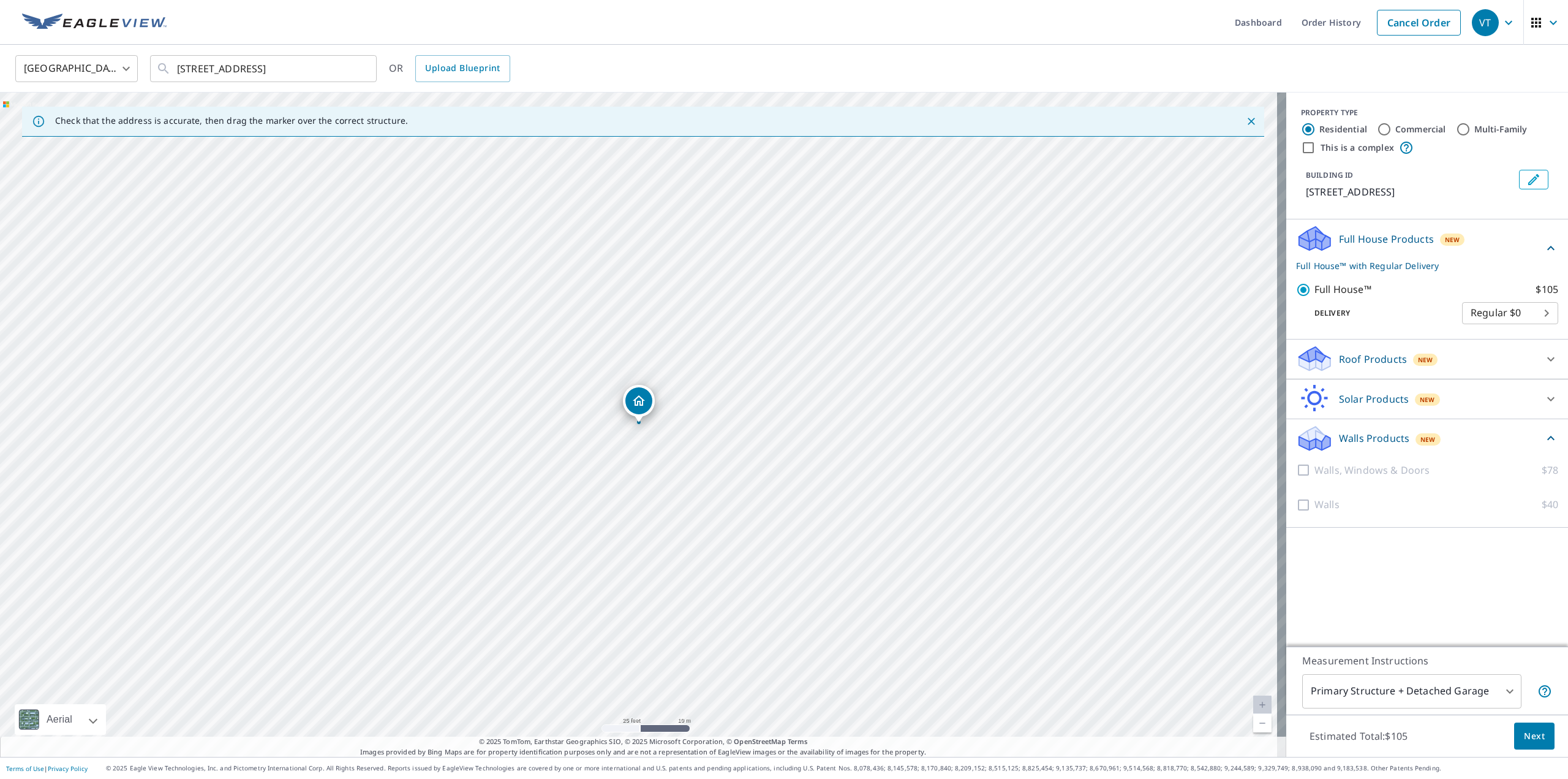
click at [668, 312] on div "[STREET_ADDRESS]" at bounding box center [643, 425] width 1286 height 664
click at [1513, 314] on body "VT VT Dashboard Order History Cancel Order VT [GEOGRAPHIC_DATA] [GEOGRAPHIC_DAT…" at bounding box center [784, 389] width 1568 height 779
click at [1513, 314] on li "Regular $0" at bounding box center [1501, 313] width 96 height 22
click at [202, 70] on input "[STREET_ADDRESS]" at bounding box center [264, 68] width 174 height 35
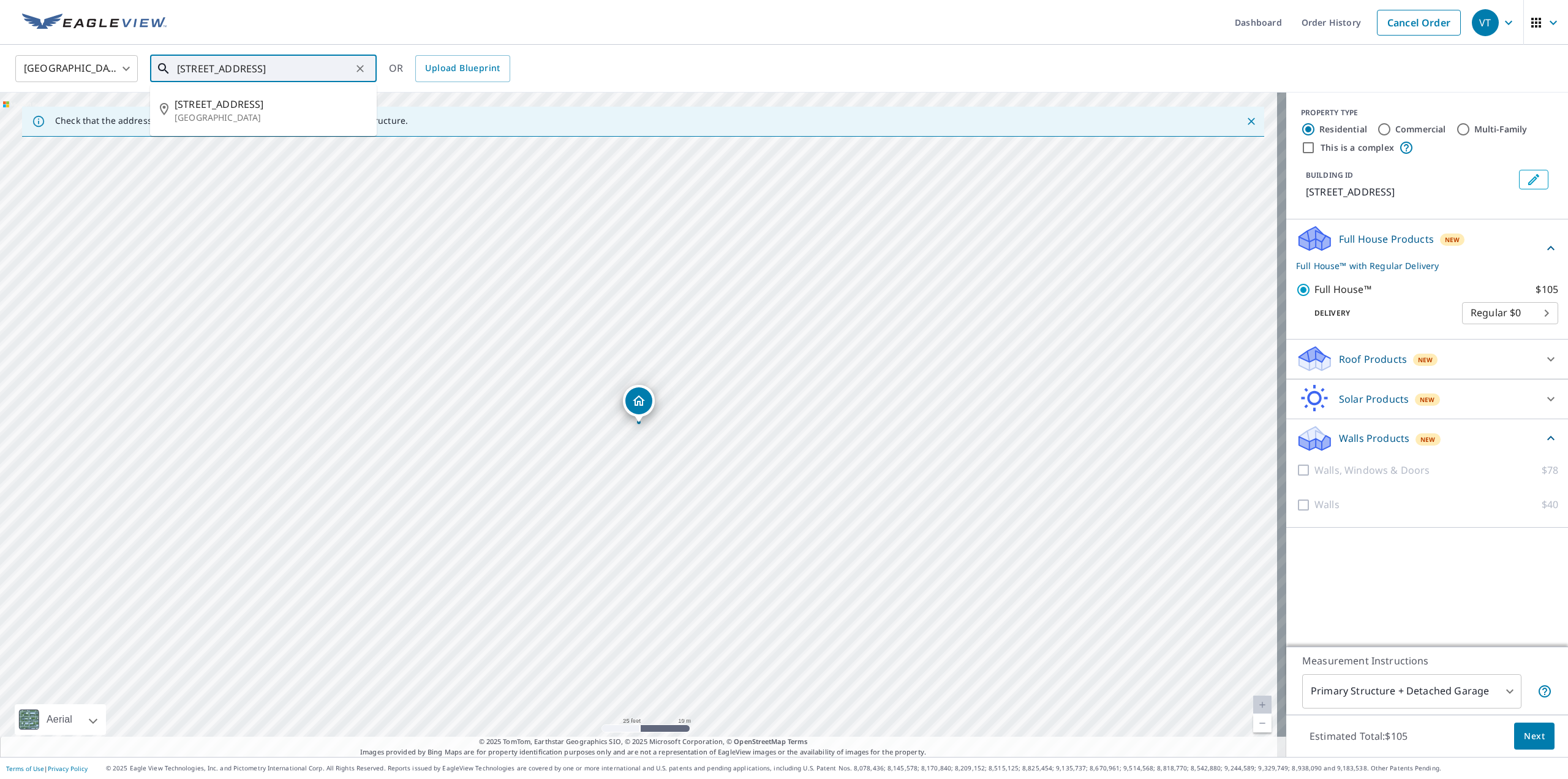
click at [200, 69] on input "[STREET_ADDRESS]" at bounding box center [264, 68] width 174 height 35
click at [261, 110] on span "[STREET_ADDRESS]" at bounding box center [270, 104] width 193 height 14
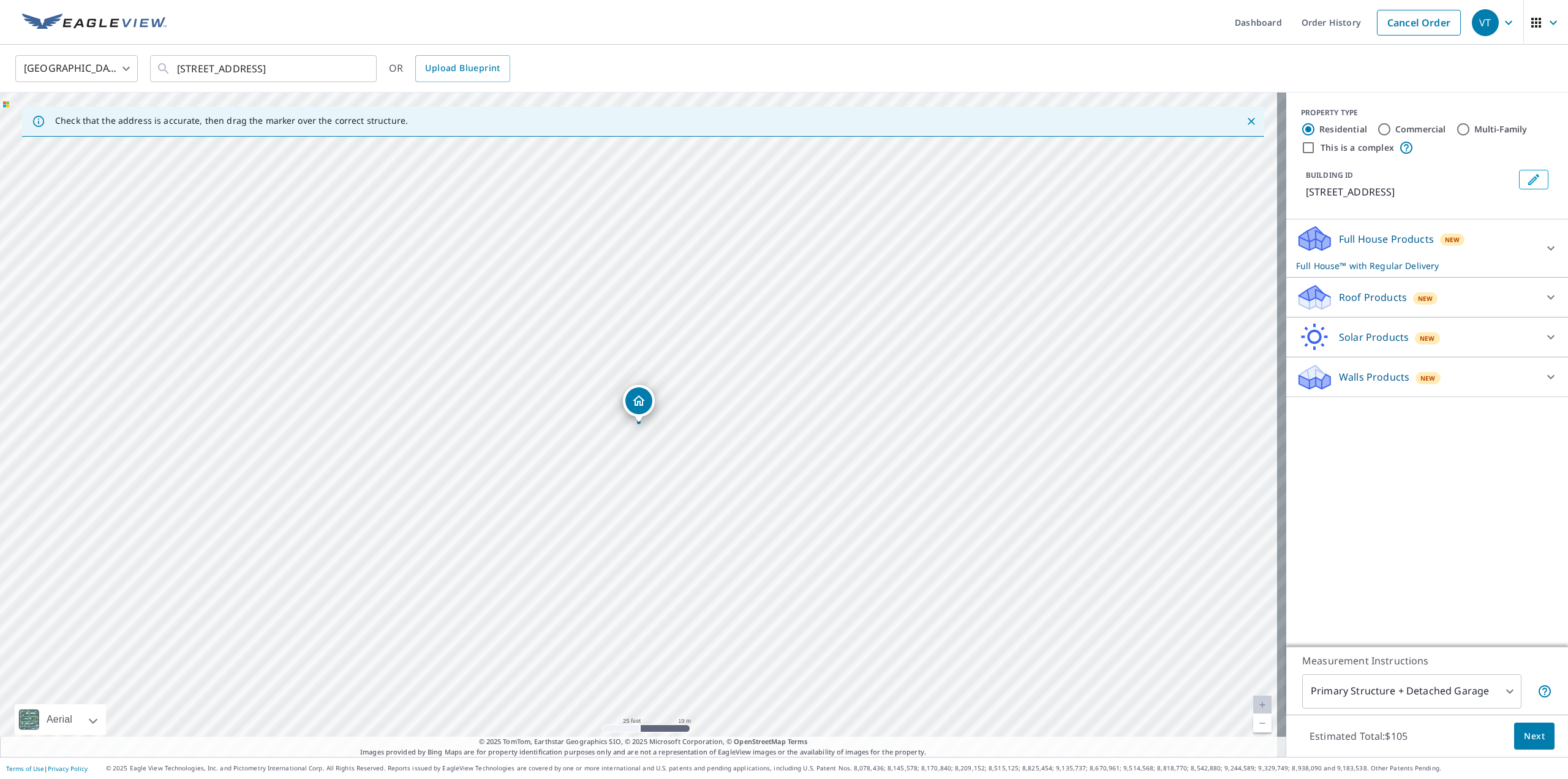
click at [657, 433] on div "[STREET_ADDRESS]" at bounding box center [643, 425] width 1286 height 664
click at [259, 72] on input "[STREET_ADDRESS]" at bounding box center [264, 68] width 174 height 35
click at [185, 67] on input "[STREET_ADDRESS]" at bounding box center [264, 68] width 174 height 35
drag, startPoint x: 194, startPoint y: 68, endPoint x: 196, endPoint y: 75, distance: 7.3
click at [196, 69] on input "[STREET_ADDRESS]" at bounding box center [264, 68] width 174 height 35
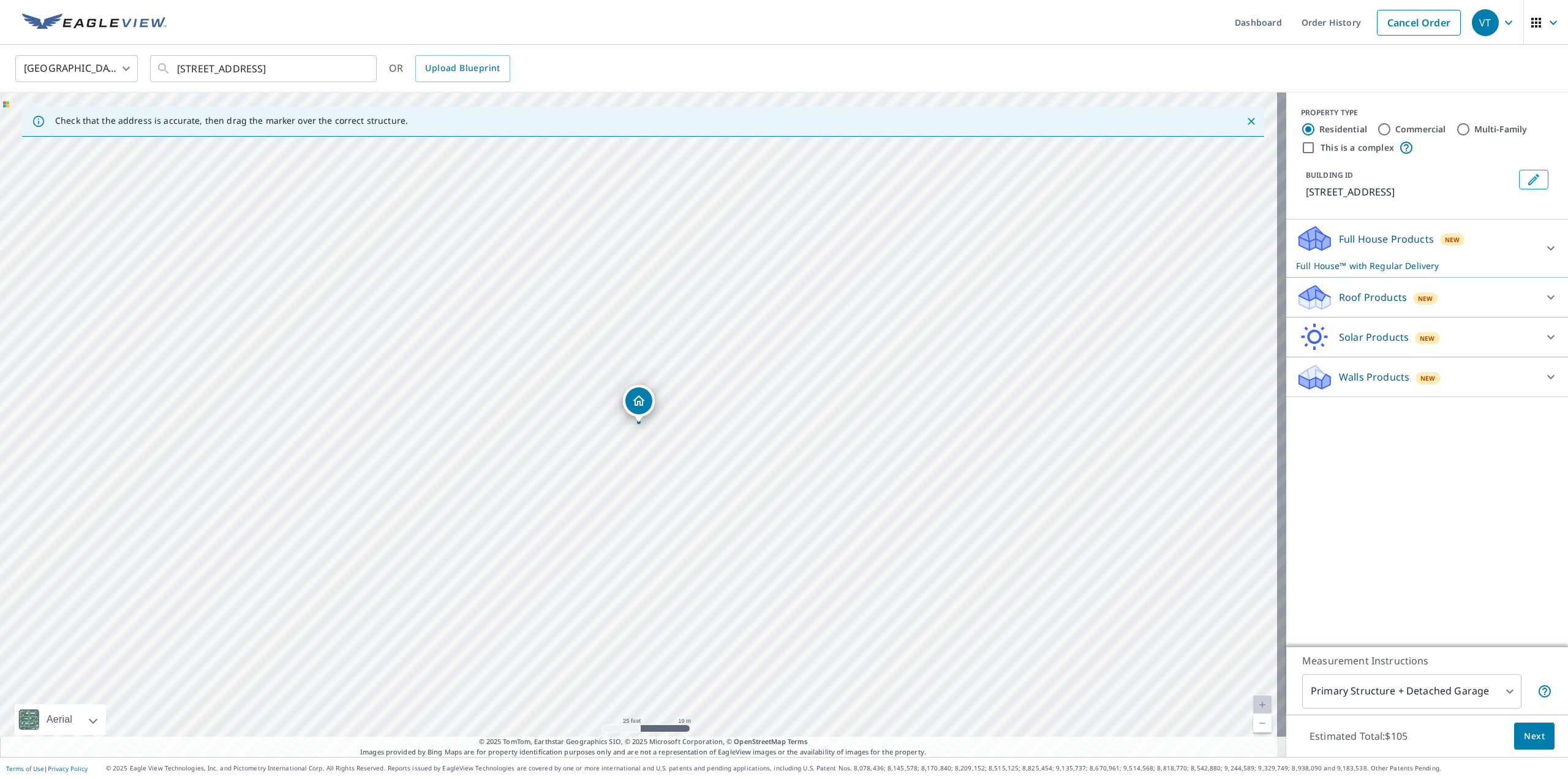
click at [1357, 240] on p "Full House Products" at bounding box center [1386, 239] width 95 height 14
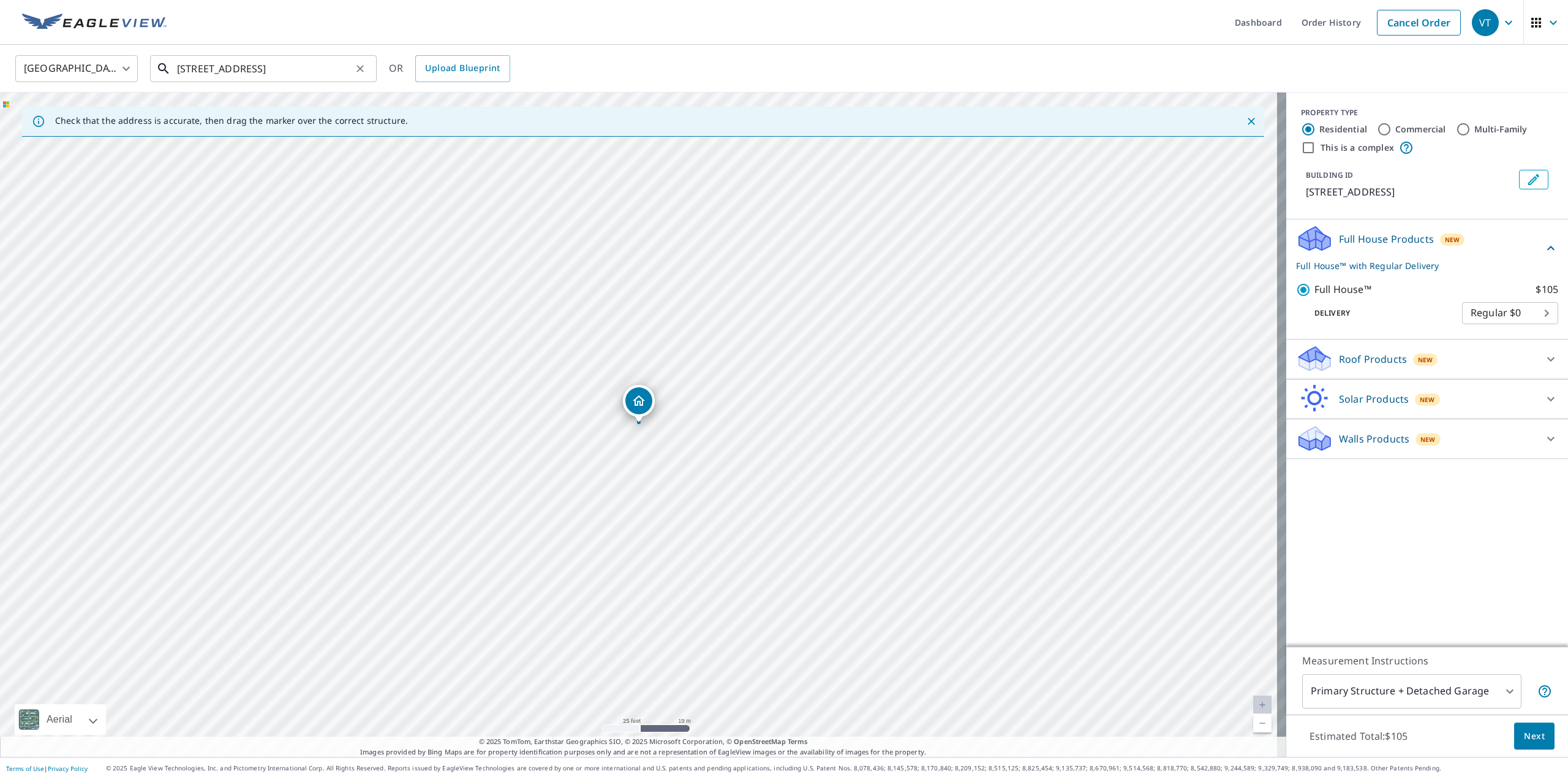
click at [214, 72] on input "[STREET_ADDRESS]" at bounding box center [264, 68] width 174 height 35
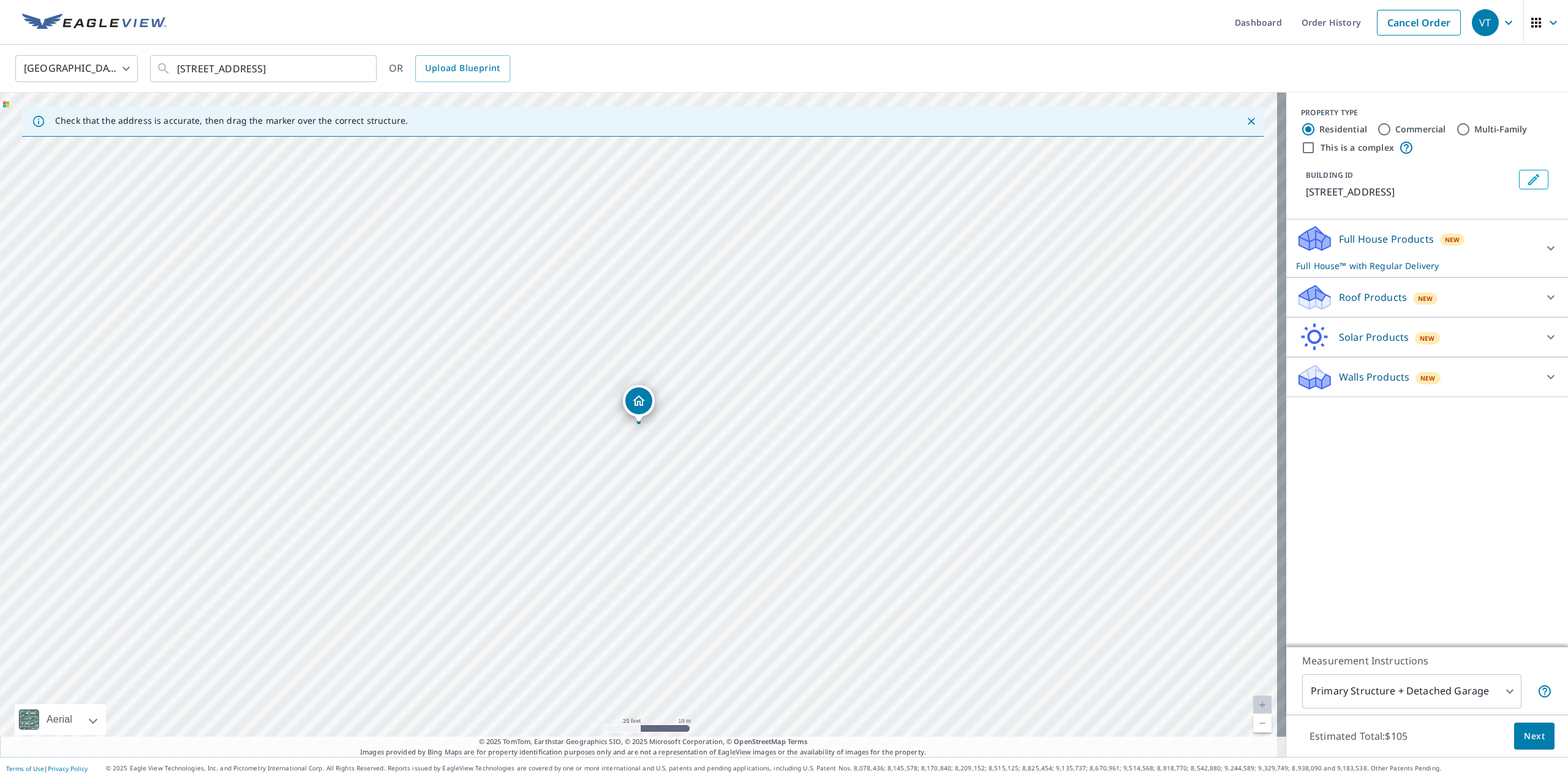
click at [1389, 247] on div "Full House Products New Full House™ with Regular Delivery" at bounding box center [1416, 248] width 240 height 48
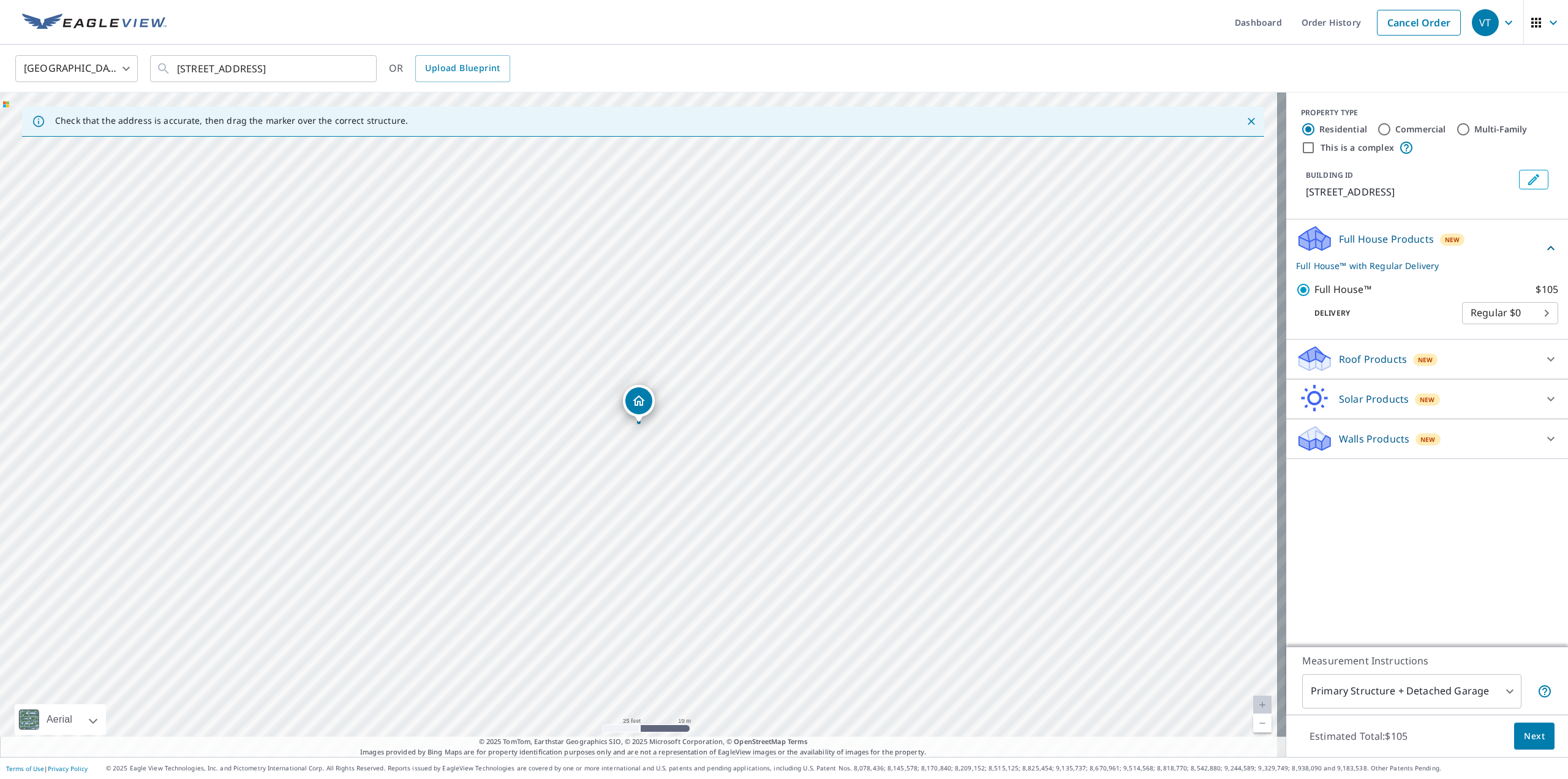
click at [1331, 451] on div "Walls Products New" at bounding box center [1416, 438] width 240 height 29
click at [1340, 360] on p "Roof Products" at bounding box center [1373, 358] width 68 height 14
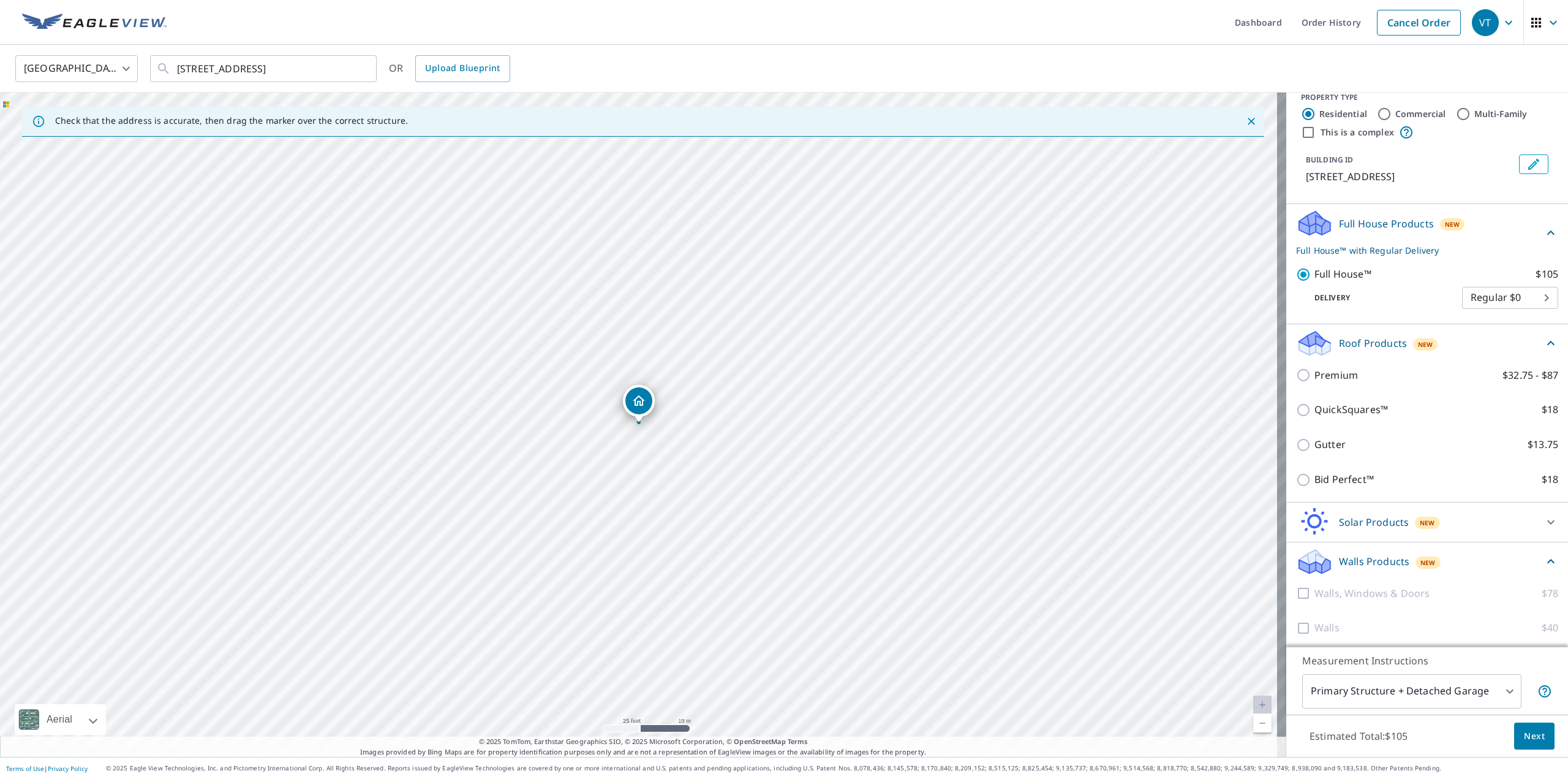
scroll to position [19, 0]
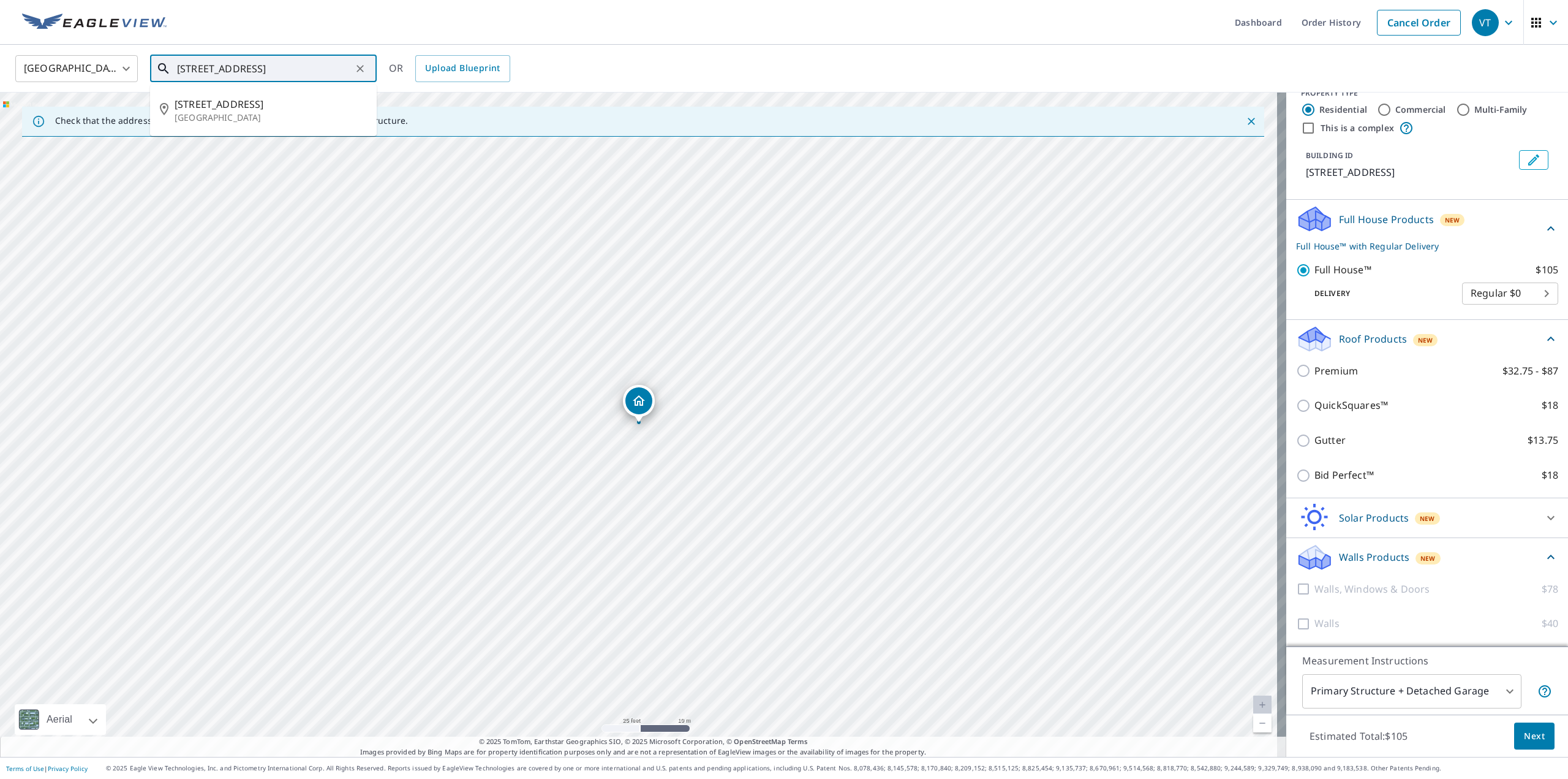
click at [196, 71] on input "[STREET_ADDRESS]" at bounding box center [264, 68] width 174 height 35
click at [216, 120] on p "[GEOGRAPHIC_DATA]" at bounding box center [270, 117] width 193 height 13
type input "[STREET_ADDRESS]"
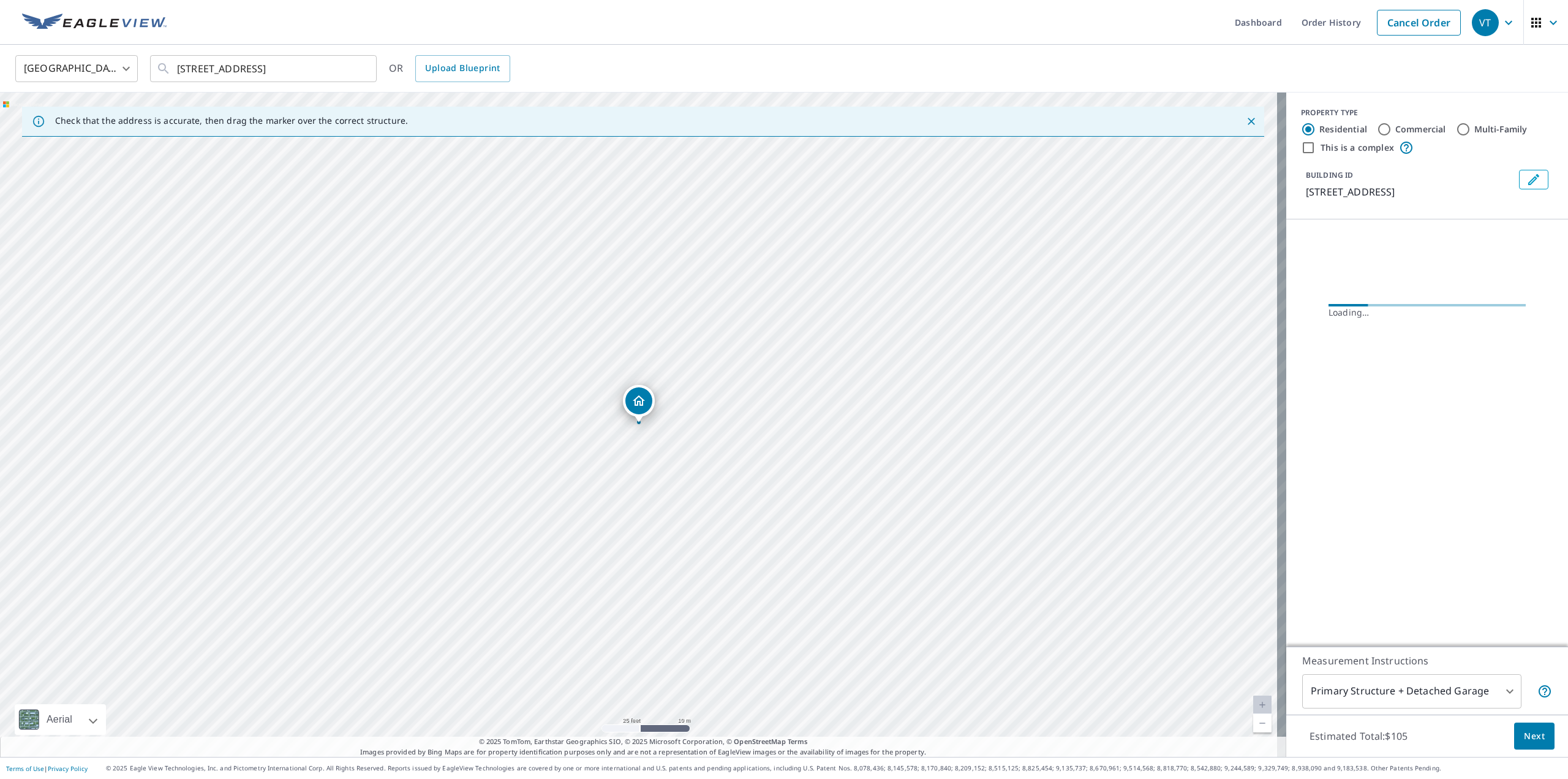
scroll to position [0, 0]
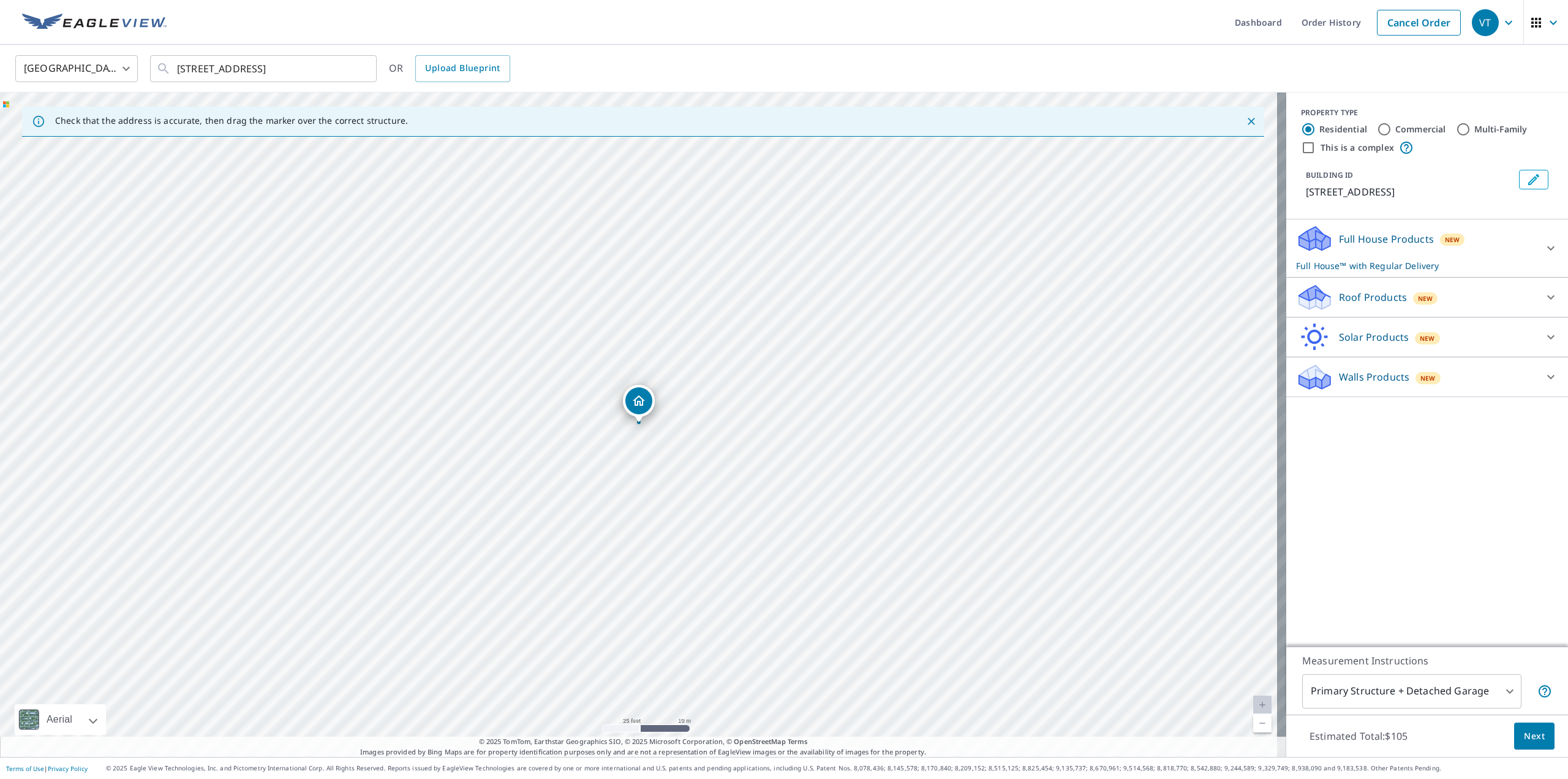
click at [1399, 266] on p "Full House™ with Regular Delivery" at bounding box center [1416, 265] width 240 height 13
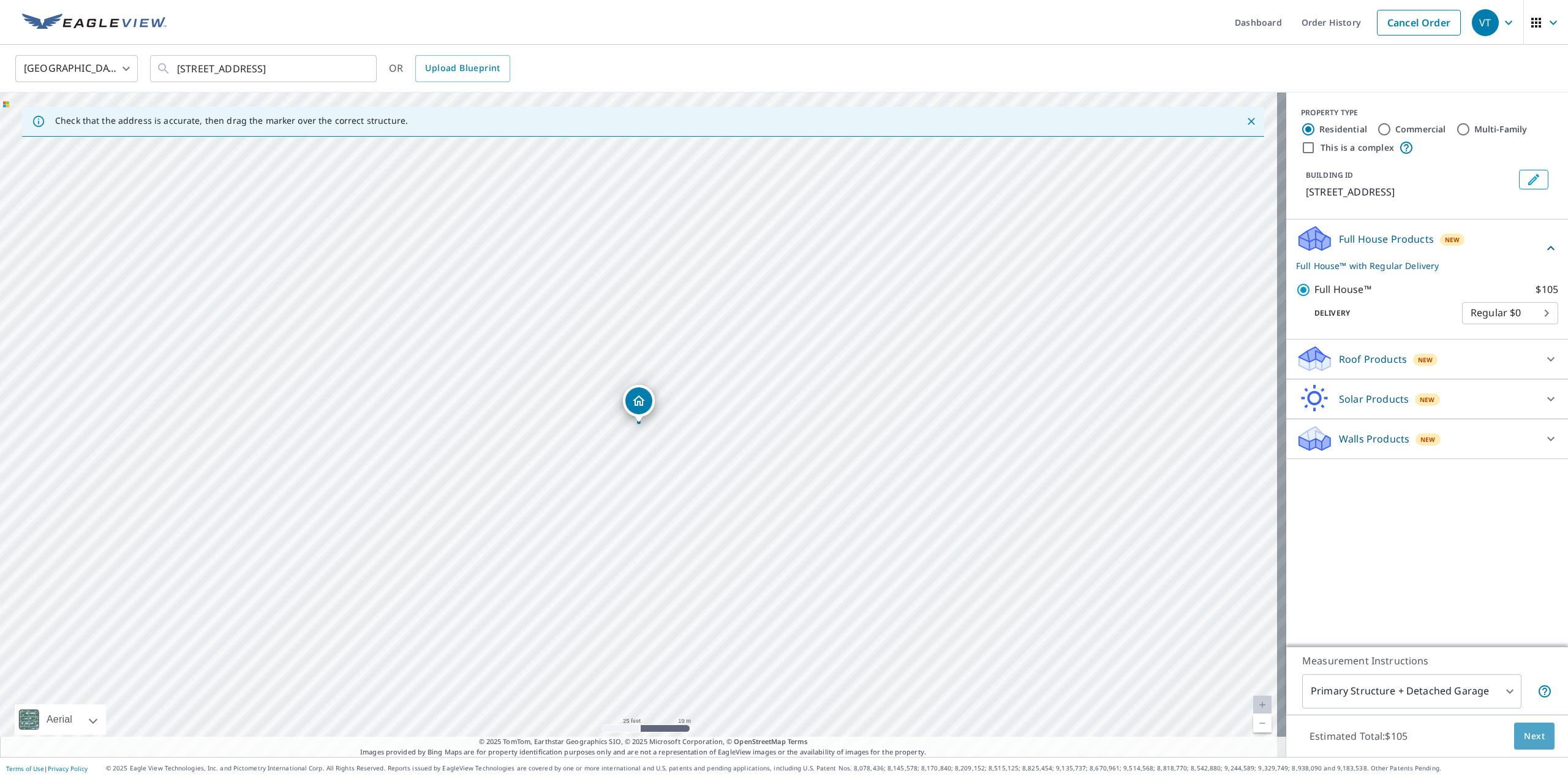
click at [1524, 731] on span "Next" at bounding box center [1534, 737] width 21 height 15
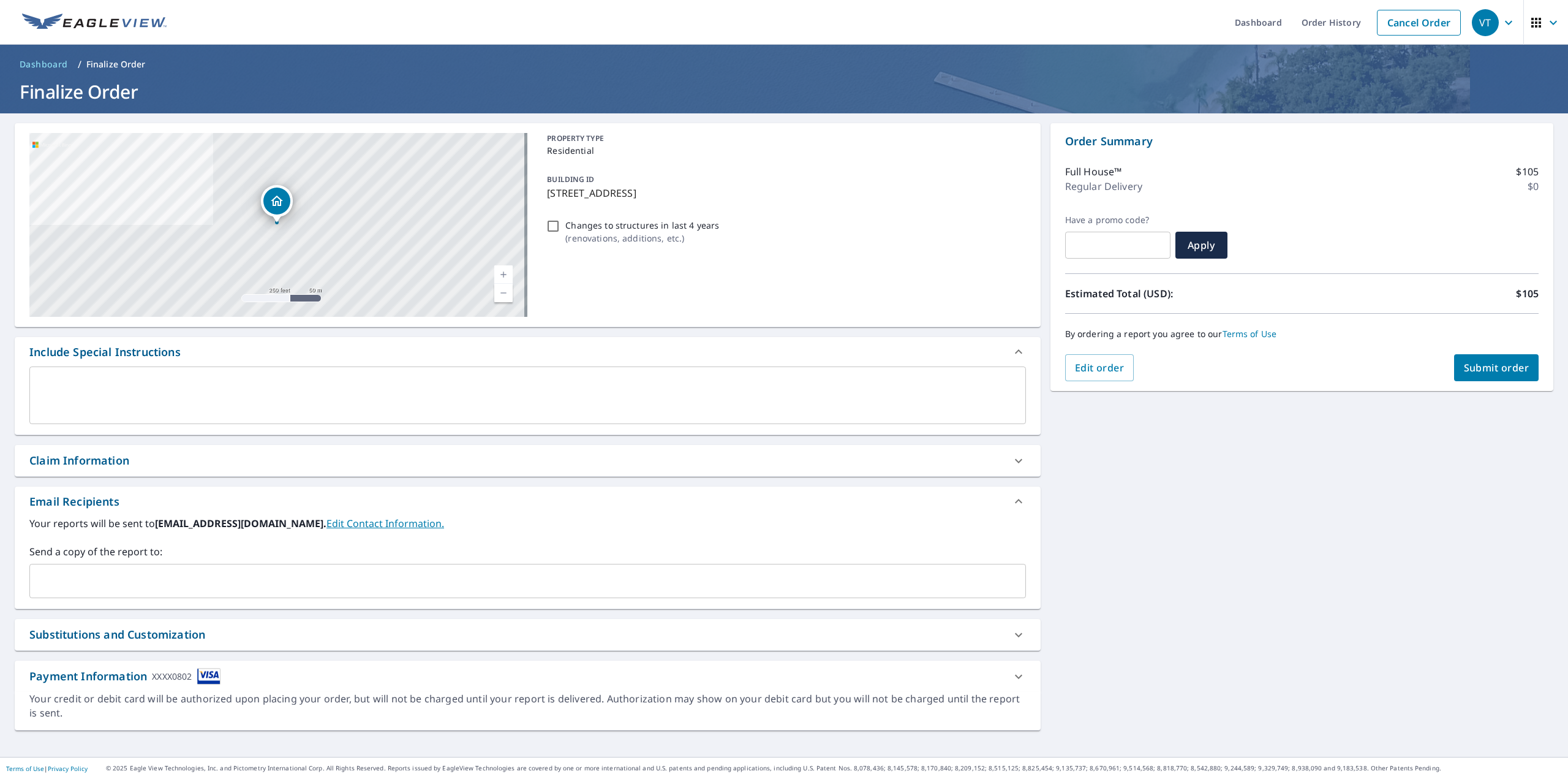
click at [550, 223] on input "Changes to structures in last 4 years ( renovations, additions, etc. )" at bounding box center [553, 225] width 14 height 14
checkbox input "false"
click at [1505, 363] on span "Submit order" at bounding box center [1497, 368] width 65 height 13
